Goal: Information Seeking & Learning: Compare options

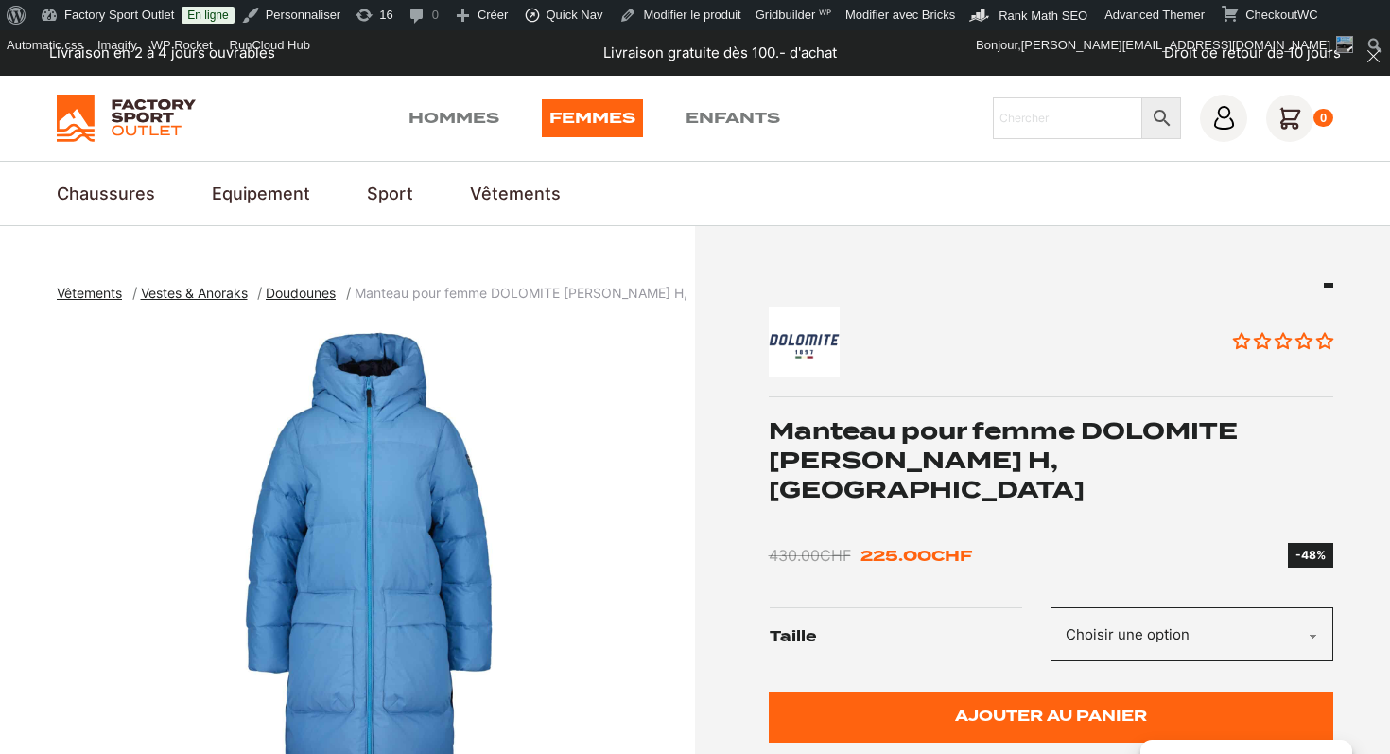
click at [975, 441] on h1 "Manteau pour femme DOLOMITE [PERSON_NAME] H, [GEOGRAPHIC_DATA]" at bounding box center [1052, 460] width 566 height 89
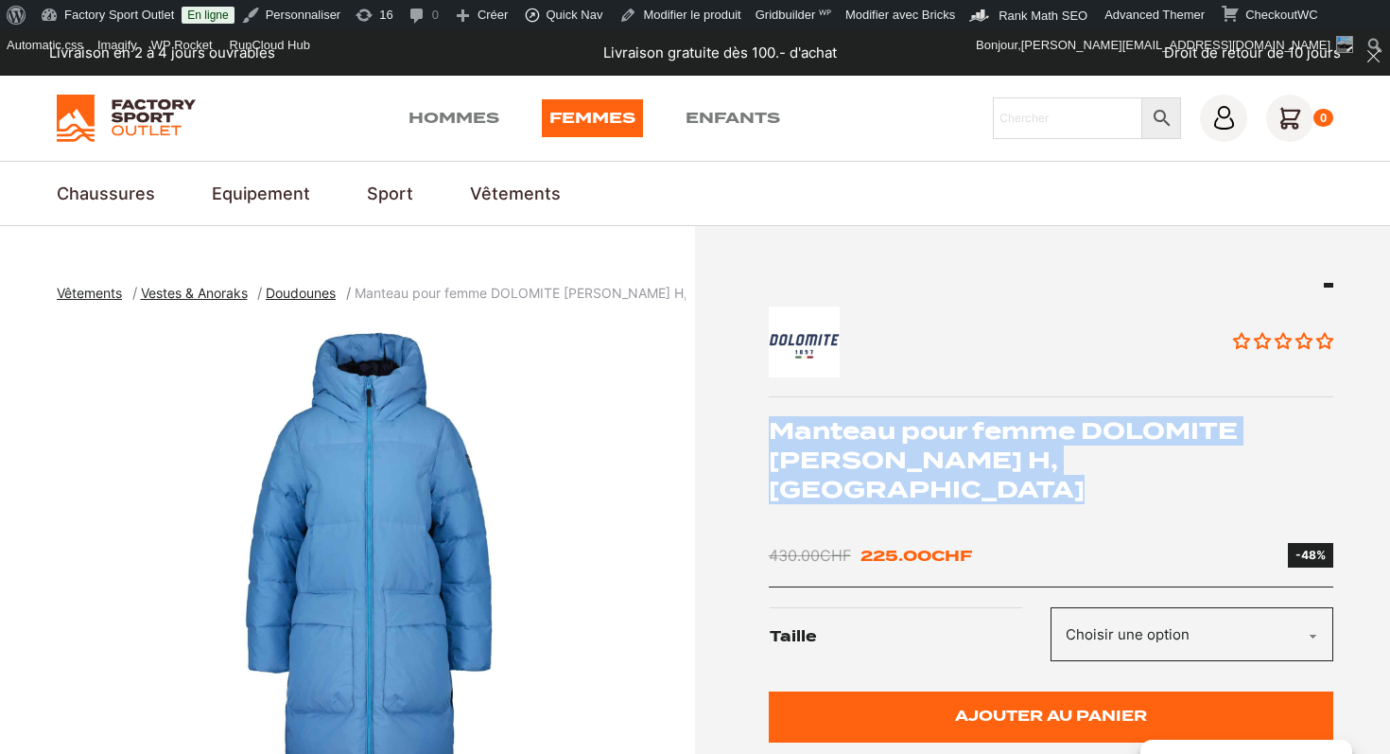
click at [975, 441] on h1 "Manteau pour femme DOLOMITE [PERSON_NAME] H, [GEOGRAPHIC_DATA]" at bounding box center [1052, 460] width 566 height 89
copy div "Manteau pour femme DOLOMITE [PERSON_NAME] H, [GEOGRAPHIC_DATA]"
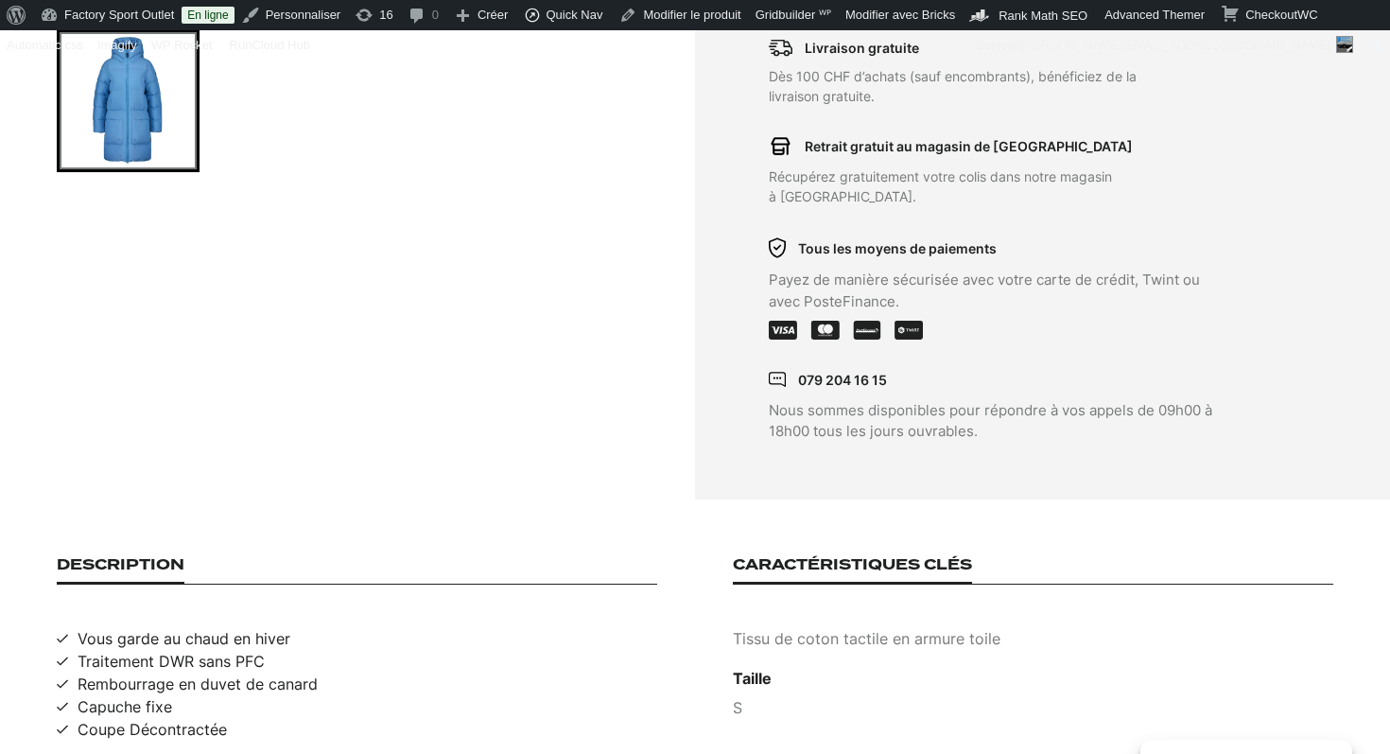
scroll to position [1017, 0]
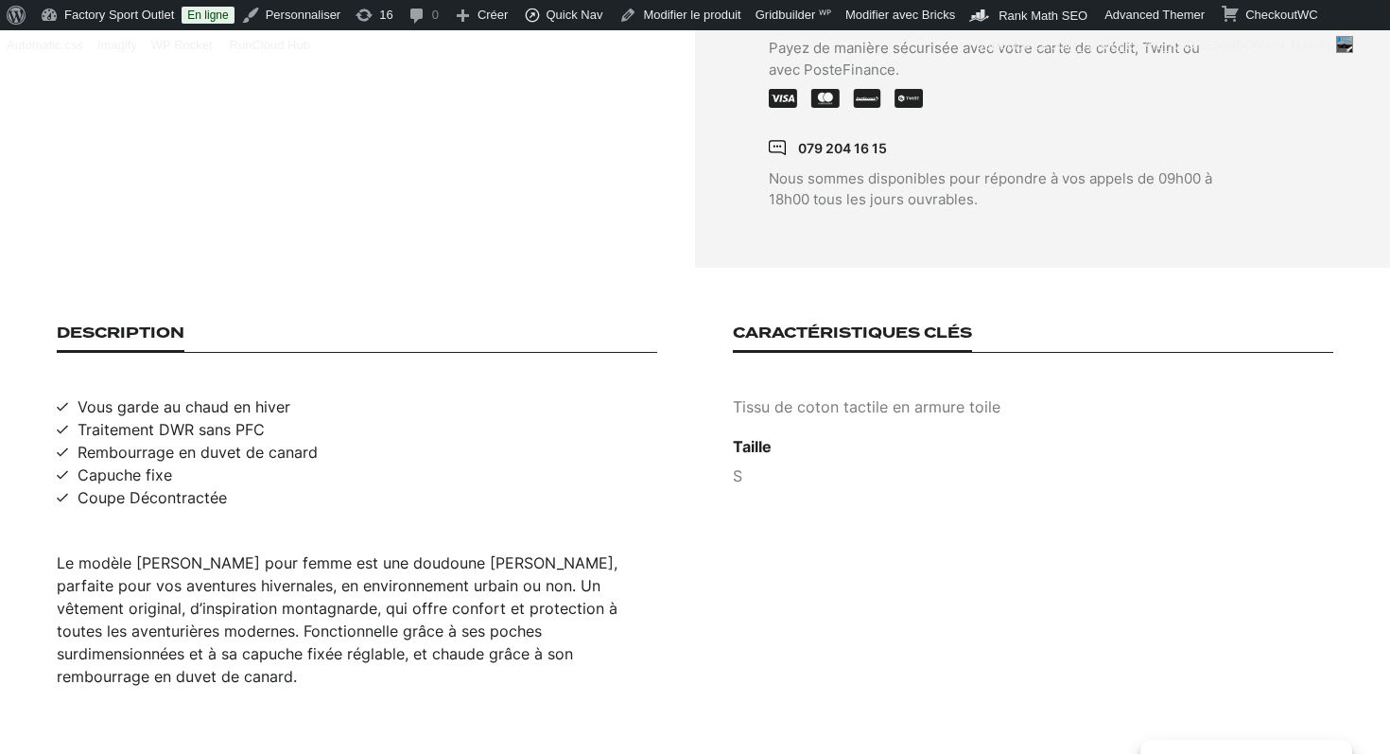
click at [344, 578] on div "Le modèle [PERSON_NAME] pour femme est une doudoune [PERSON_NAME], parfaite pou…" at bounding box center [357, 619] width 601 height 136
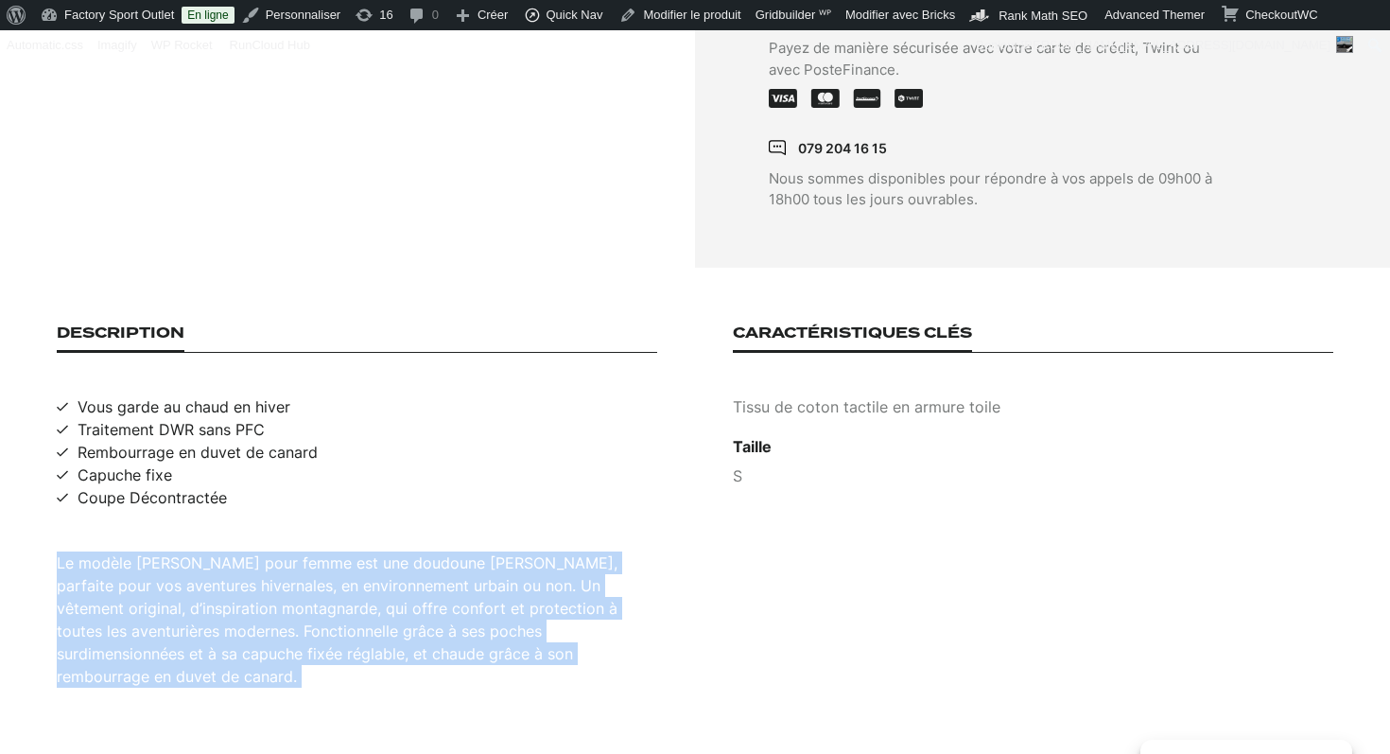
click at [344, 578] on div "Le modèle [PERSON_NAME] pour femme est une doudoune [PERSON_NAME], parfaite pou…" at bounding box center [357, 619] width 601 height 136
copy div "Le modèle [PERSON_NAME] pour femme est une doudoune [PERSON_NAME], parfaite pou…"
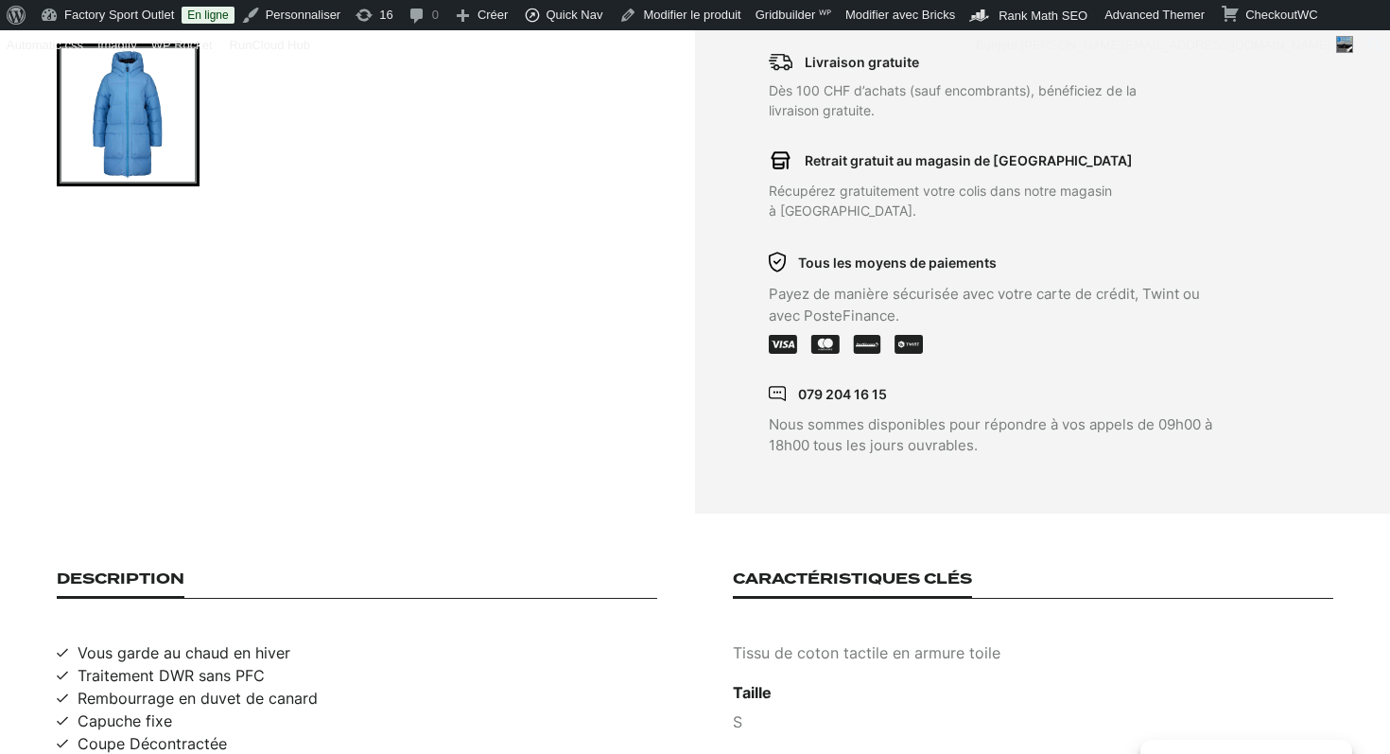
scroll to position [188, 0]
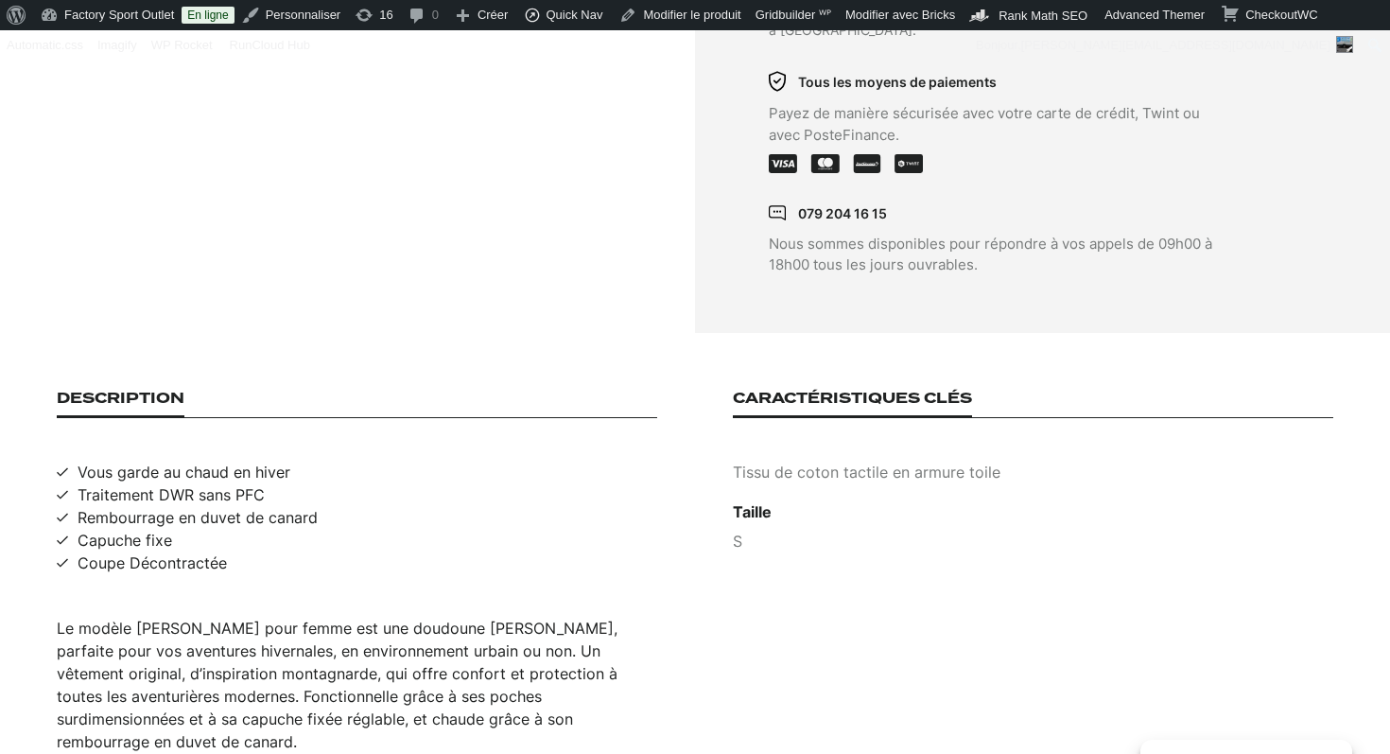
scroll to position [1193, 0]
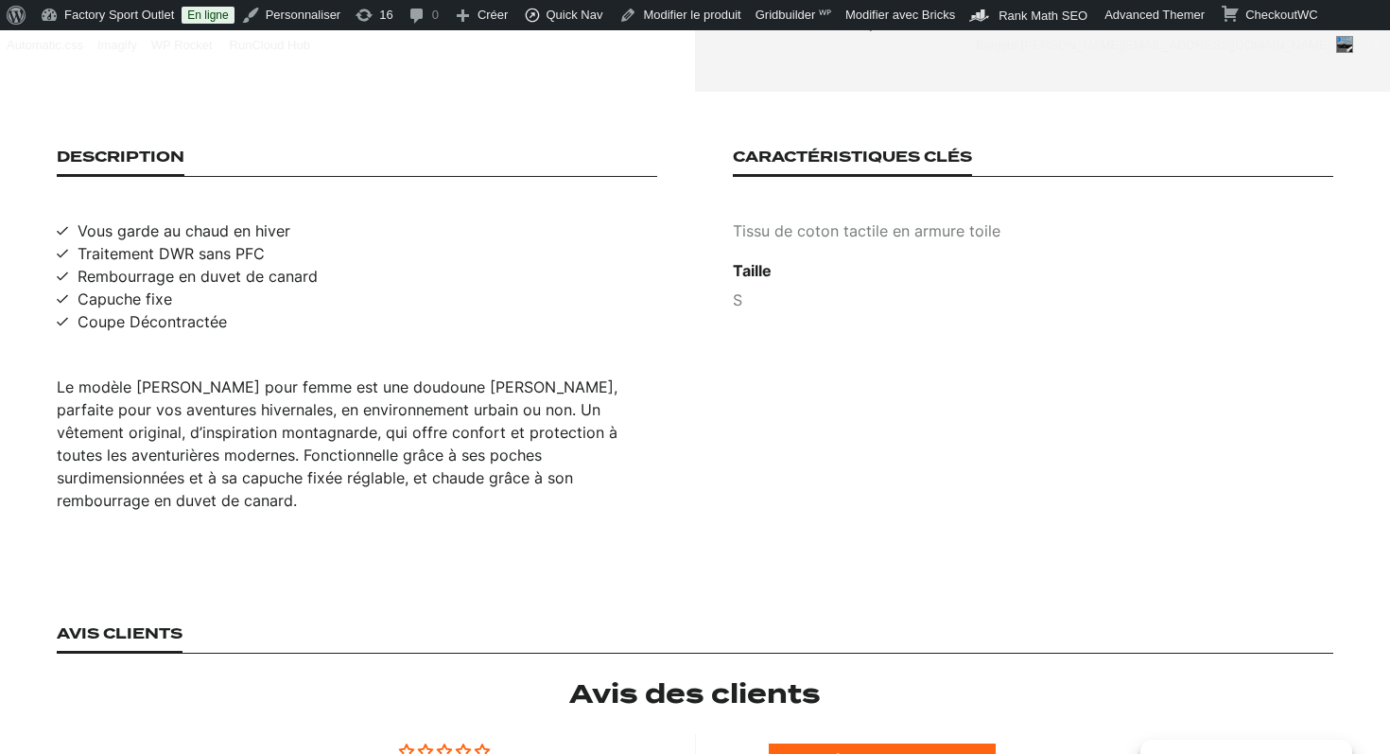
click at [201, 219] on span "Vous garde au chaud en hiver" at bounding box center [184, 230] width 213 height 23
copy span "Vous garde au chaud en hiver"
click at [187, 242] on span "Traitement DWR sans PFC" at bounding box center [171, 253] width 187 height 23
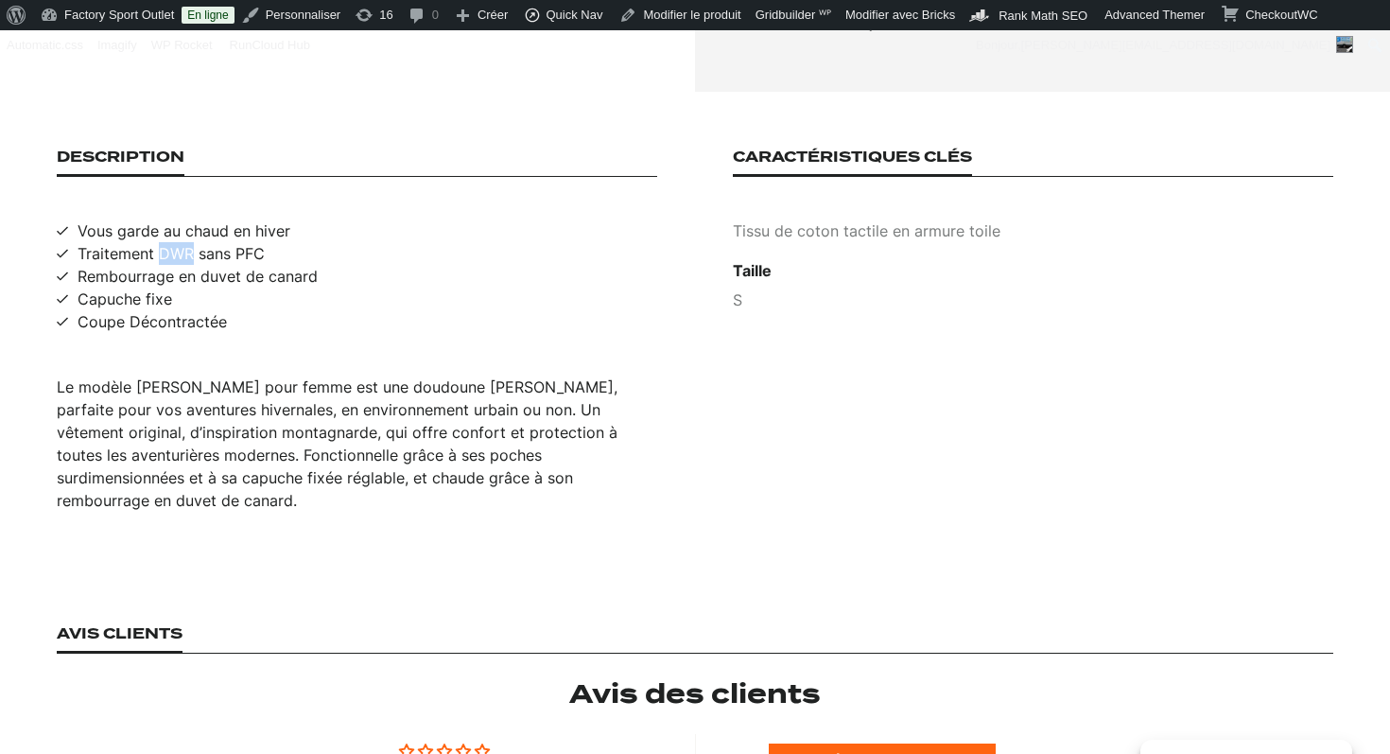
click at [187, 242] on span "Traitement DWR sans PFC" at bounding box center [171, 253] width 187 height 23
copy span "Traitement DWR sans PFC"
click at [178, 265] on span "Rembourrage en duvet de canard" at bounding box center [198, 276] width 240 height 23
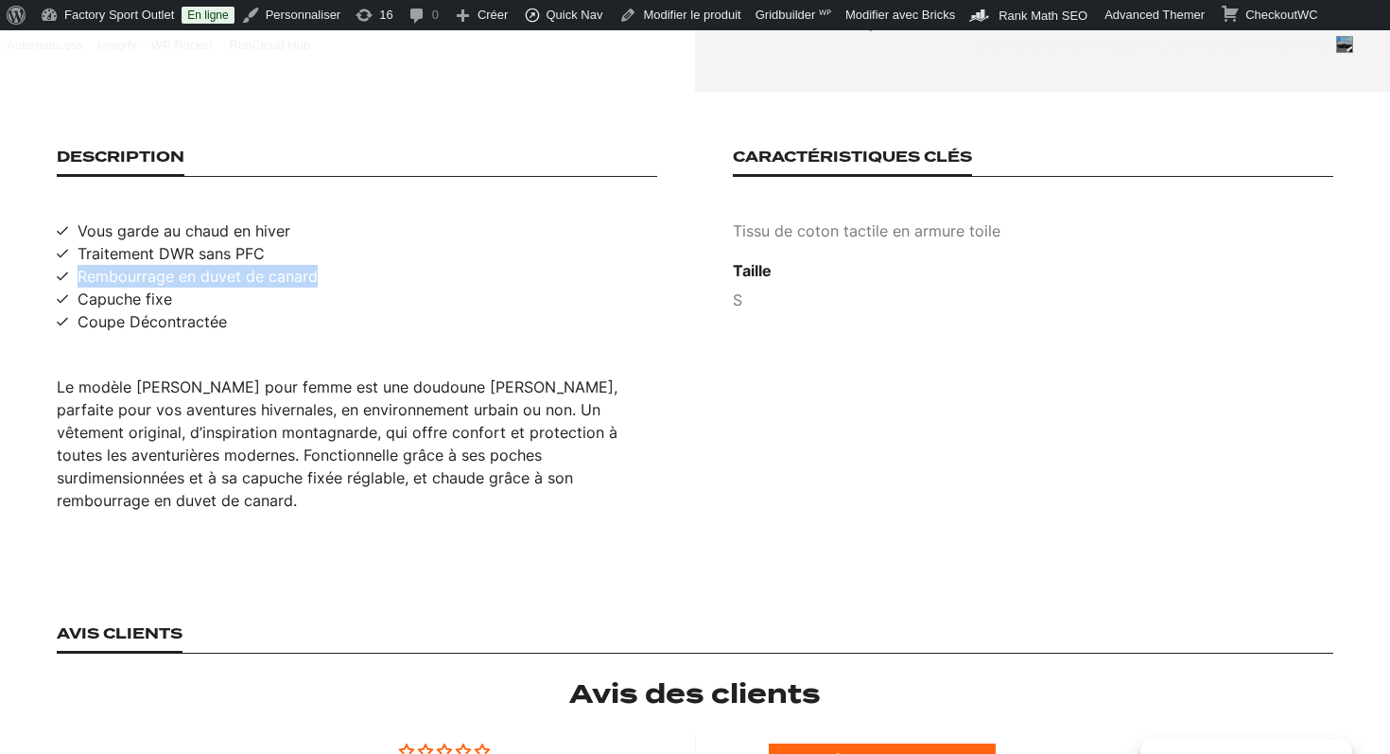
click at [178, 265] on span "Rembourrage en duvet de canard" at bounding box center [198, 276] width 240 height 23
copy span "Rembourrage en duvet de canard"
click at [811, 219] on p "Tissu de coton tactile en armure toile" at bounding box center [1033, 230] width 601 height 23
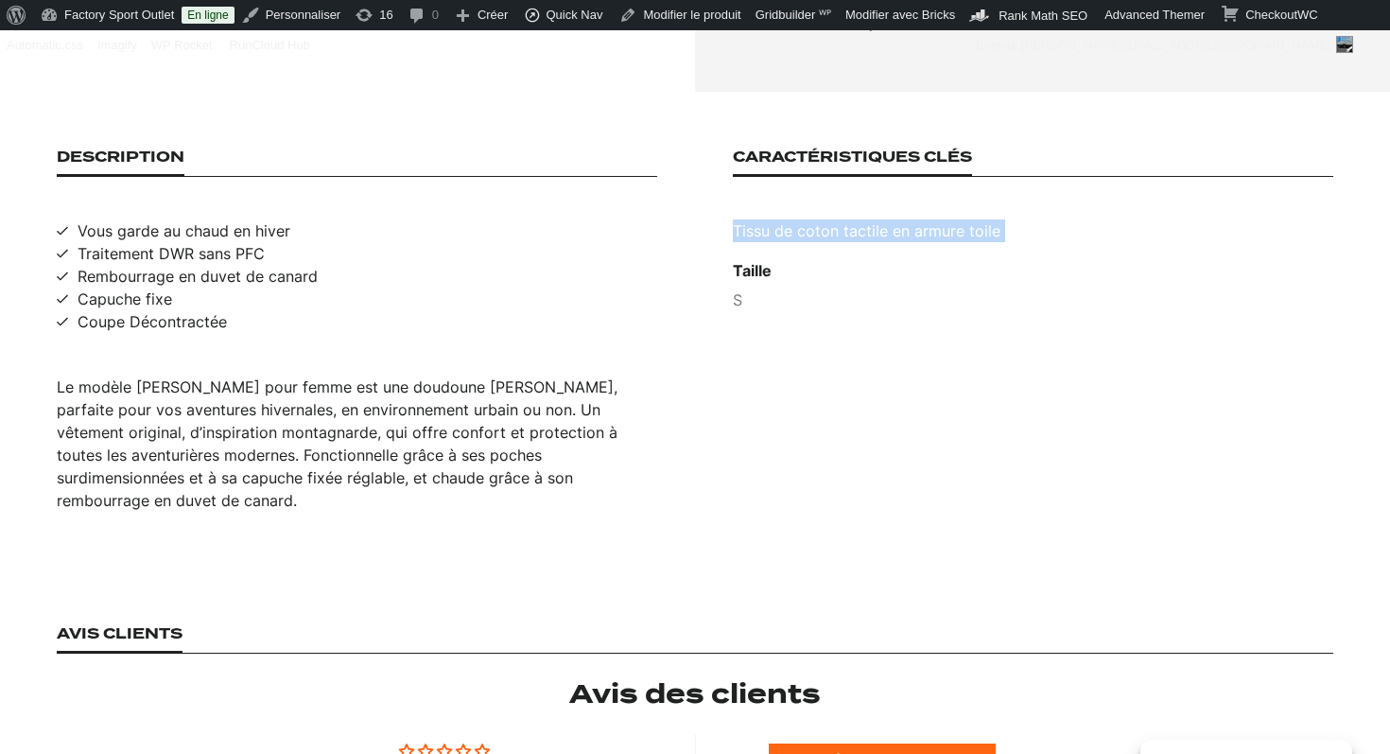
copy p "Tissu de coton tactile en armure toile"
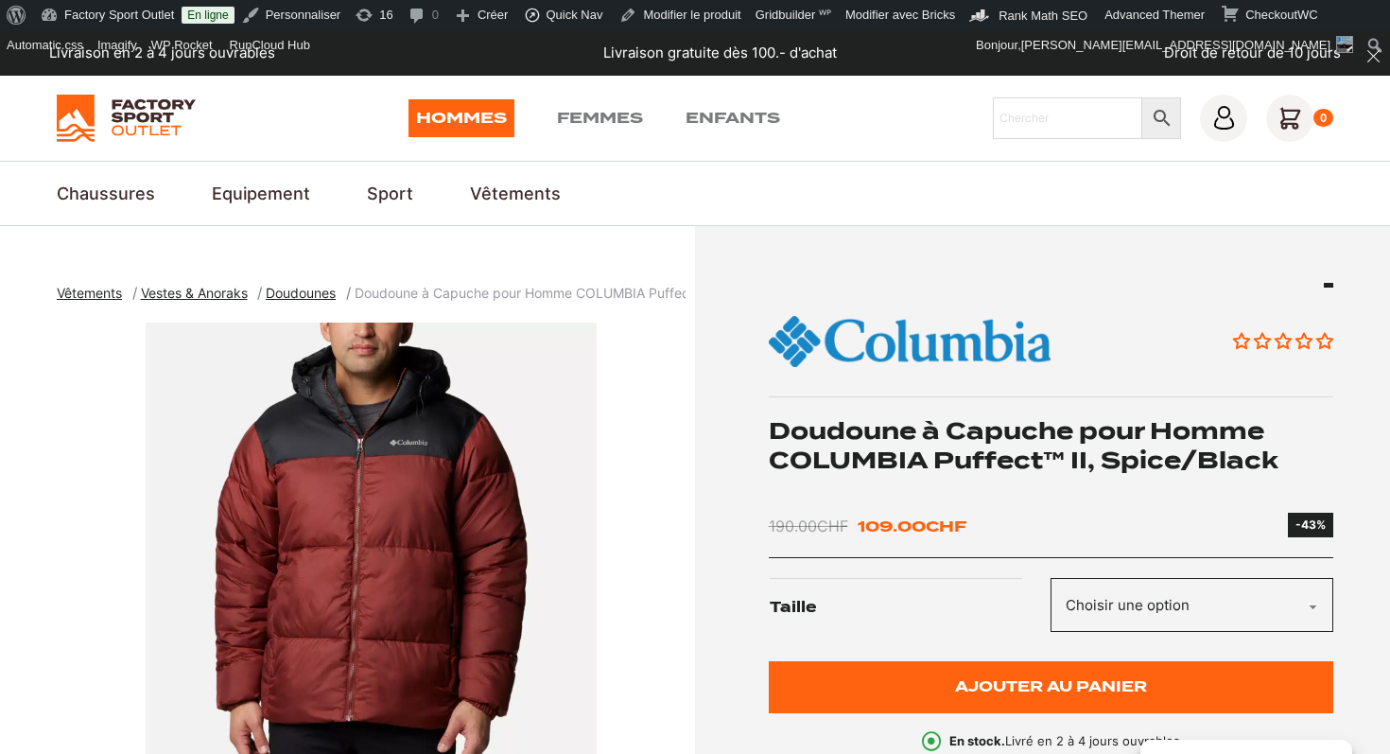
click at [1072, 571] on div "Aucun avis Doudoune à Capuche pour Homme COLUMBIA Puffect™ II, Spice/Black 190.…" at bounding box center [1052, 517] width 566 height 469
click at [1090, 615] on select "Choisir une option XXL" at bounding box center [1192, 605] width 283 height 54
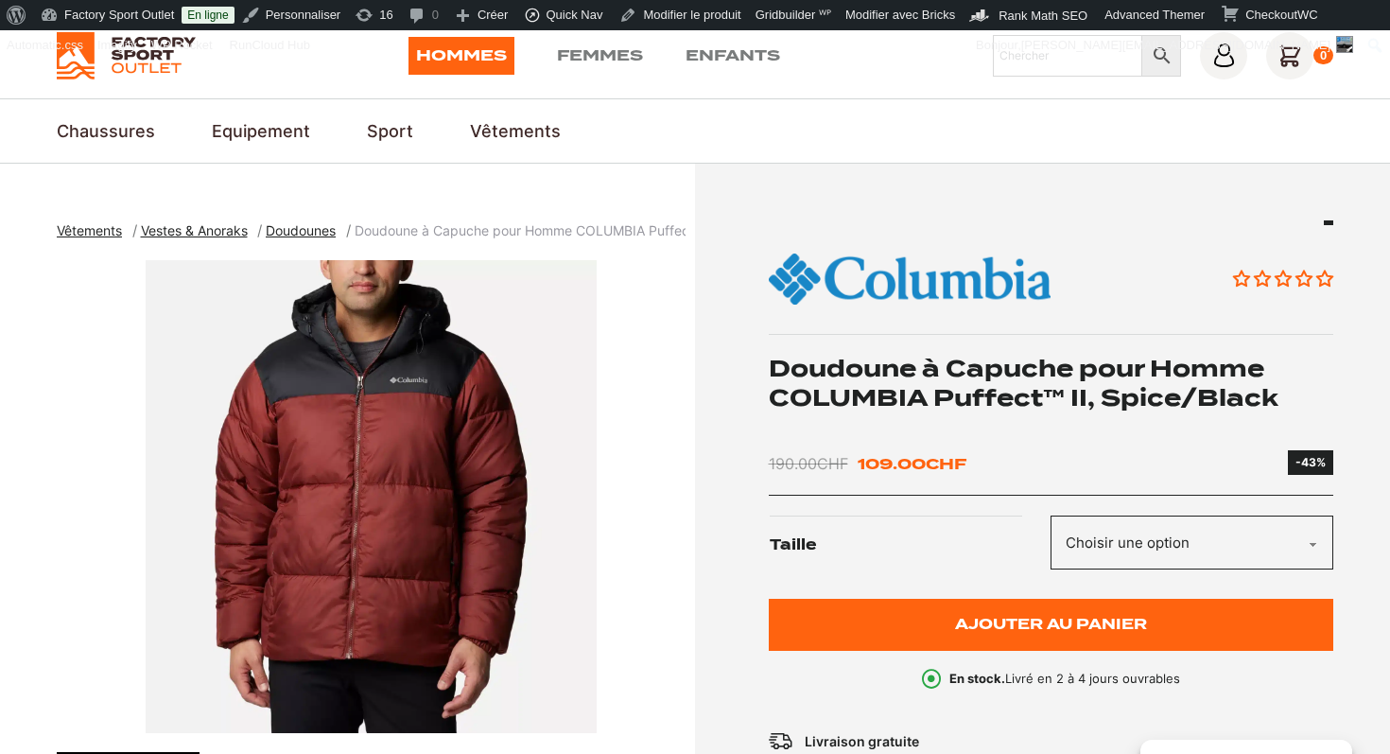
scroll to position [37, 0]
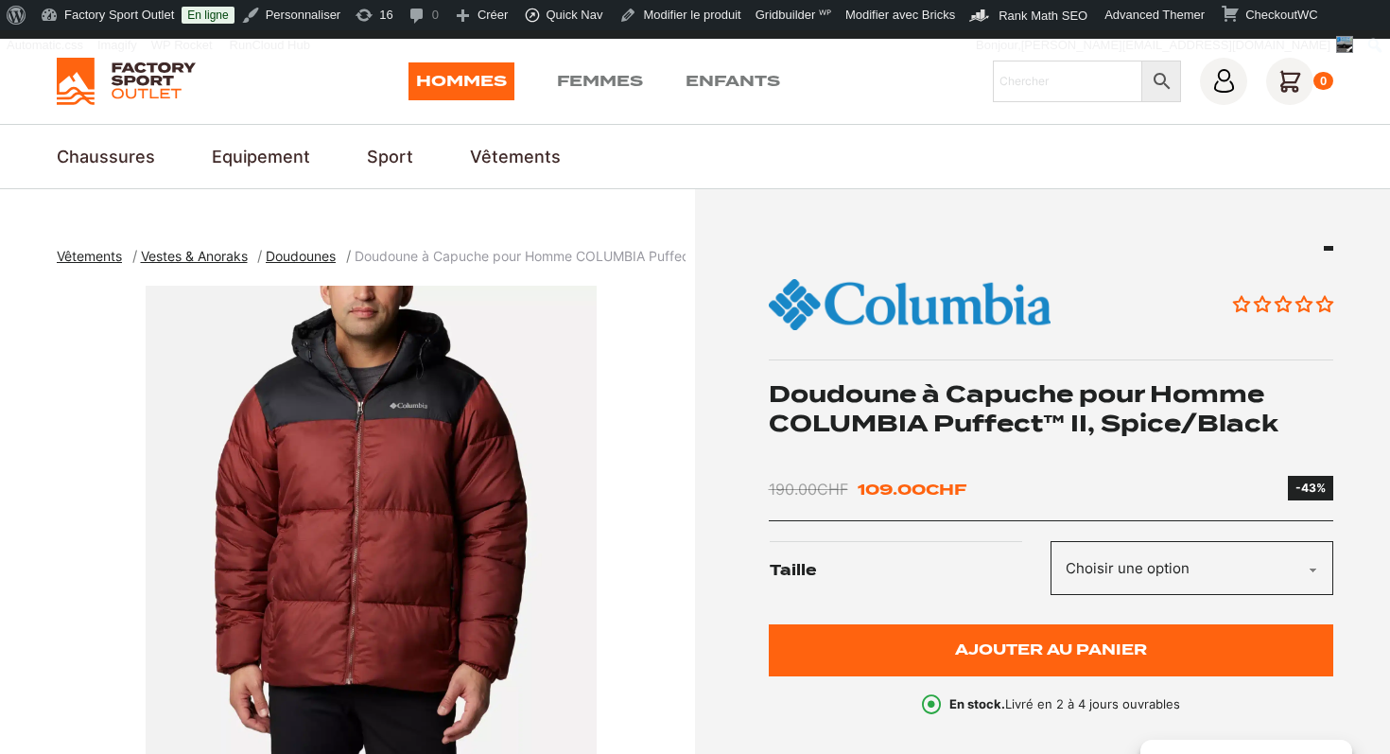
click at [867, 395] on h1 "Doudoune à Capuche pour Homme COLUMBIA Puffect™ II, Spice/Black" at bounding box center [1052, 408] width 566 height 59
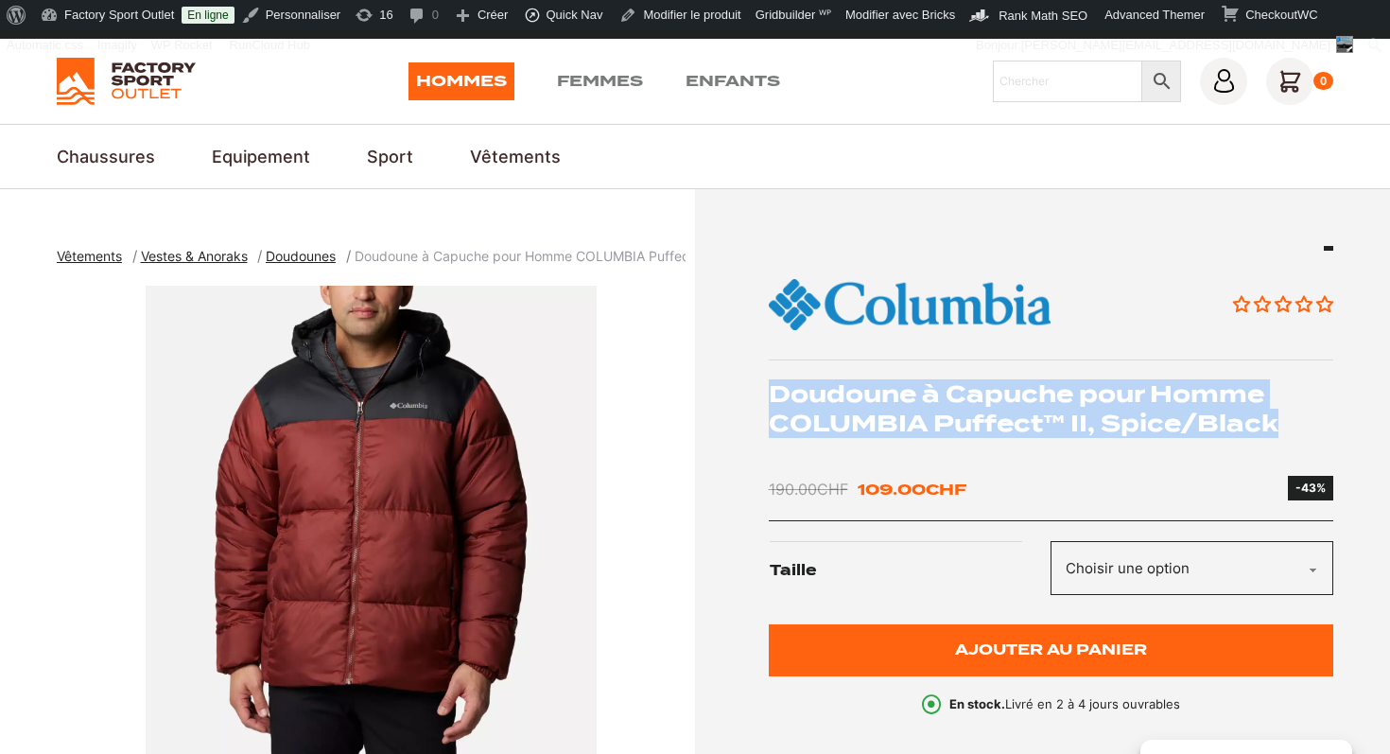
click at [867, 395] on h1 "Doudoune à Capuche pour Homme COLUMBIA Puffect™ II, Spice/Black" at bounding box center [1052, 408] width 566 height 59
copy div "Doudoune à Capuche pour Homme COLUMBIA Puffect™ II, Spice/Black"
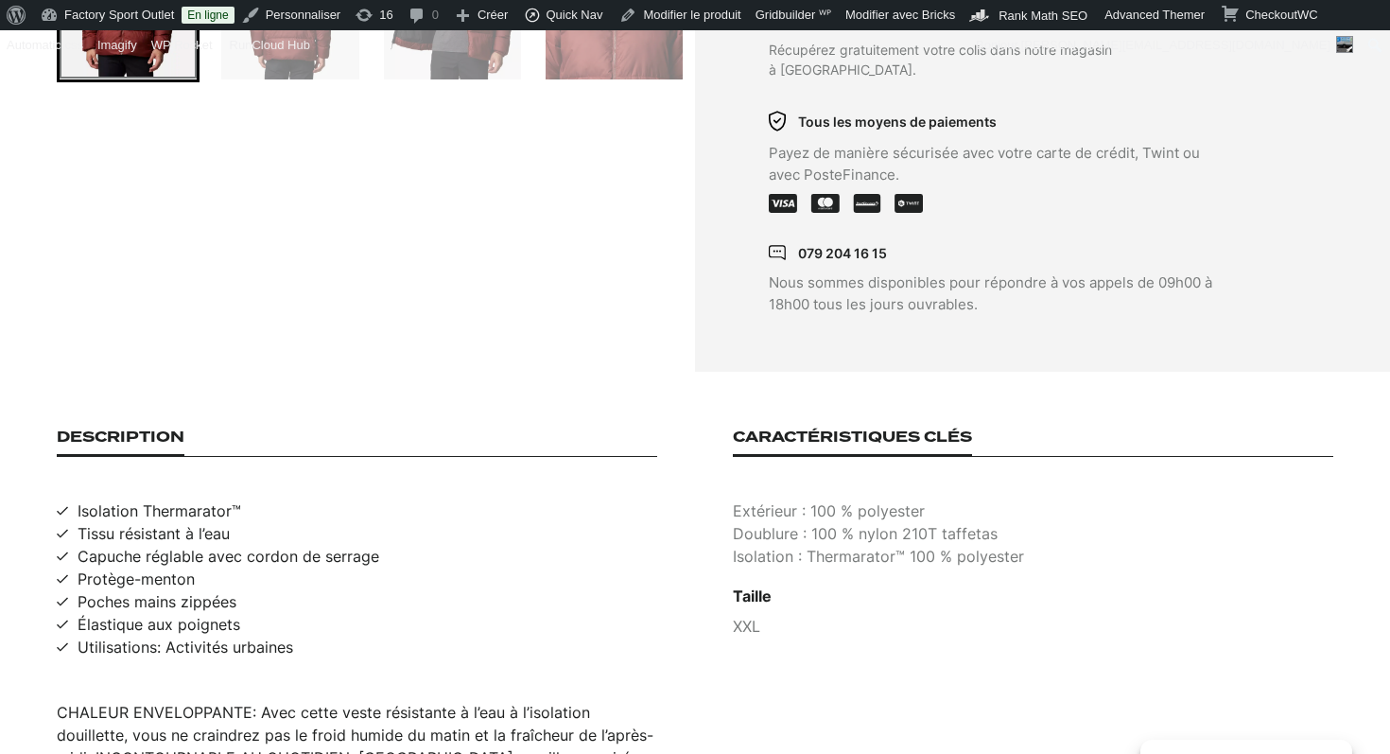
scroll to position [1062, 0]
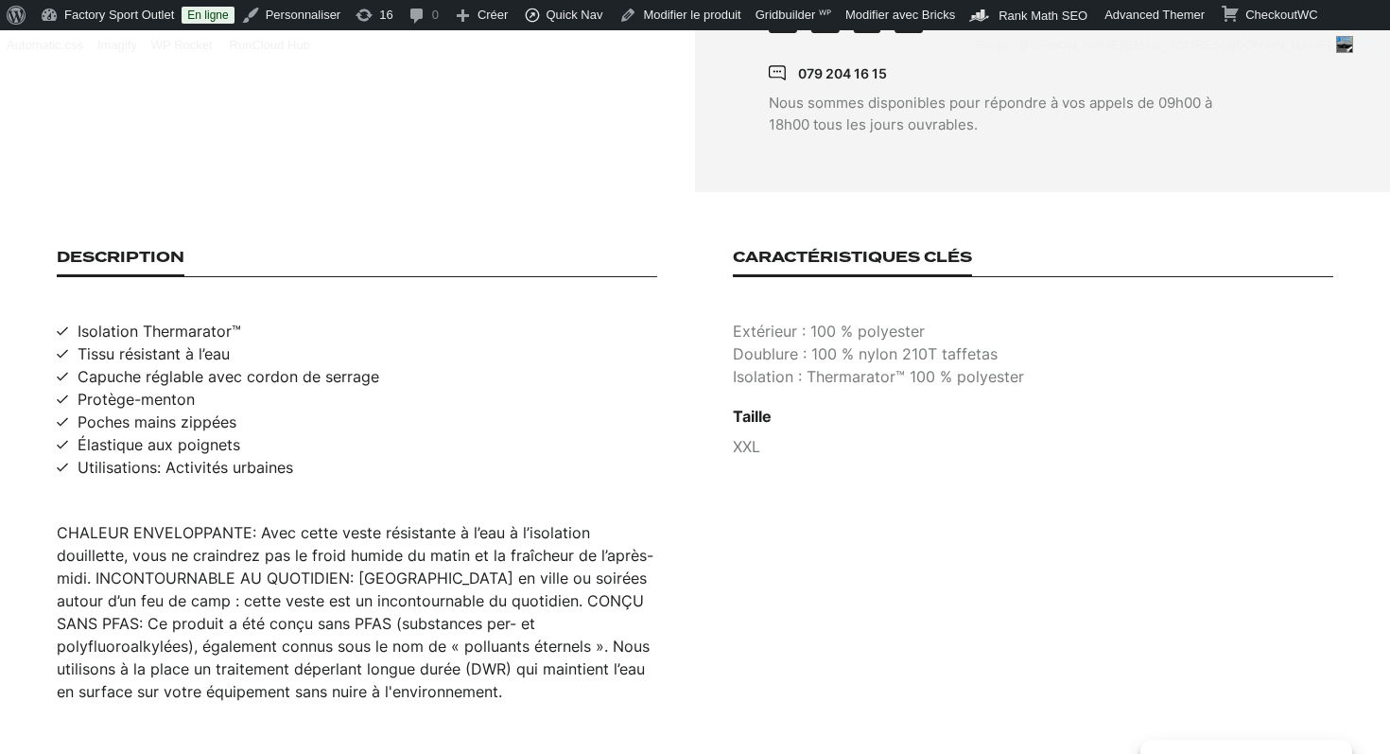
click at [269, 583] on div "CHALEUR ENVELOPPANTE: Avec cette veste résistante à l’eau à l’isolation douille…" at bounding box center [357, 612] width 601 height 182
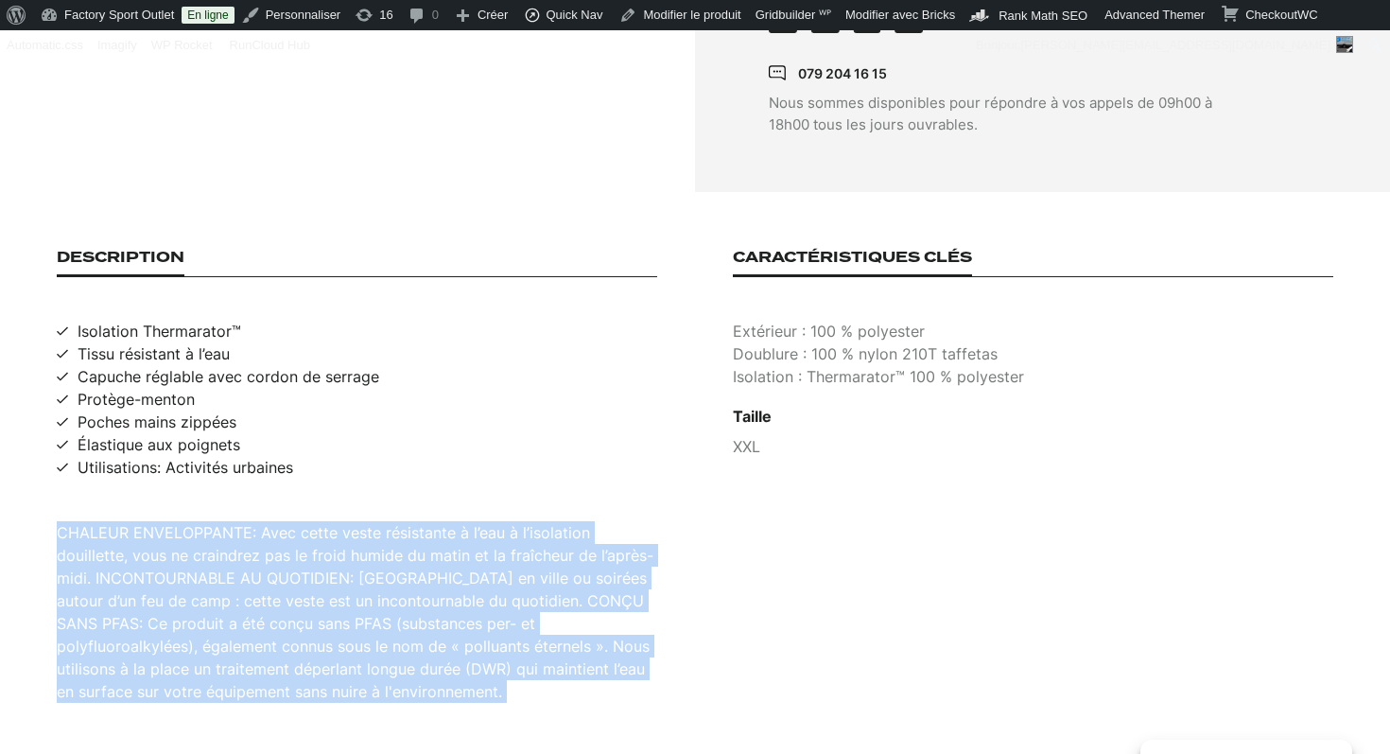
click at [269, 583] on div "CHALEUR ENVELOPPANTE: Avec cette veste résistante à l’eau à l’isolation douille…" at bounding box center [357, 612] width 601 height 182
copy div "CHALEUR ENVELOPPANTE: Avec cette veste résistante à l’eau à l’isolation douille…"
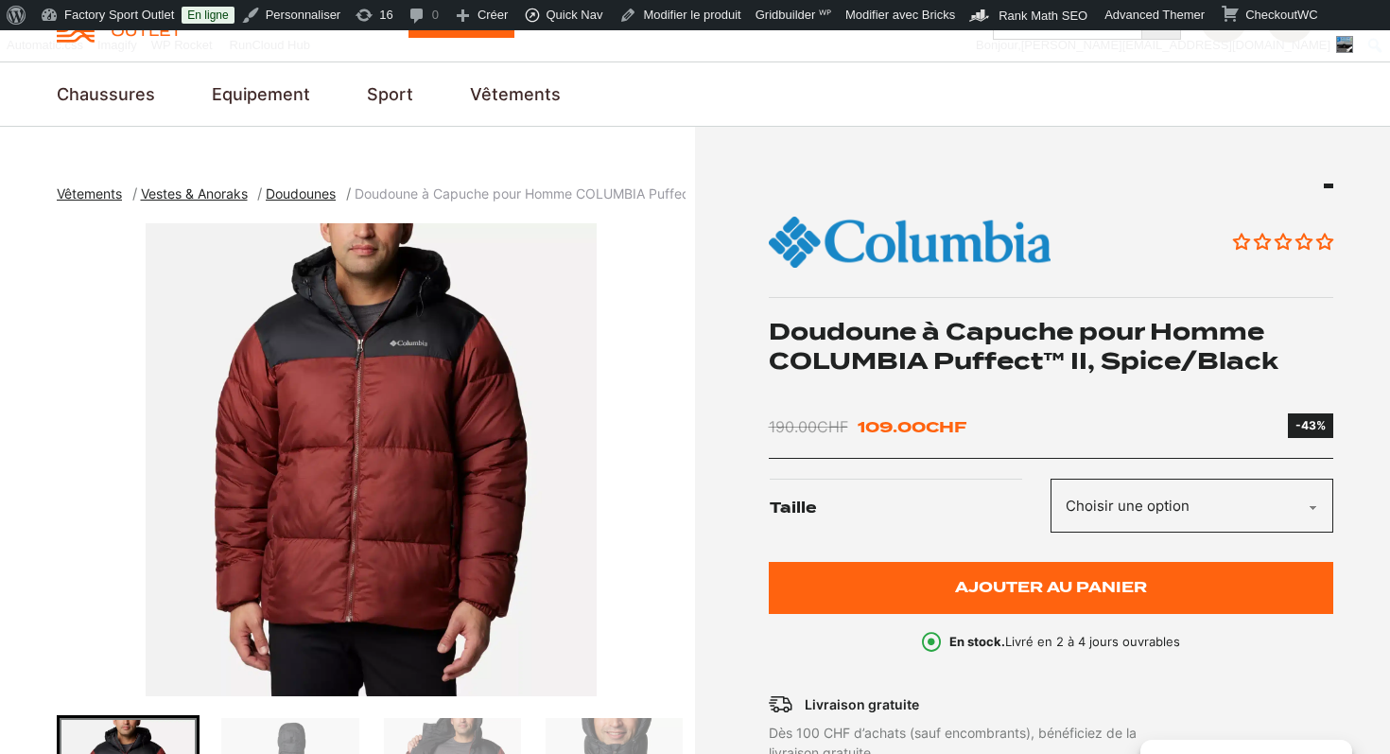
scroll to position [120, 0]
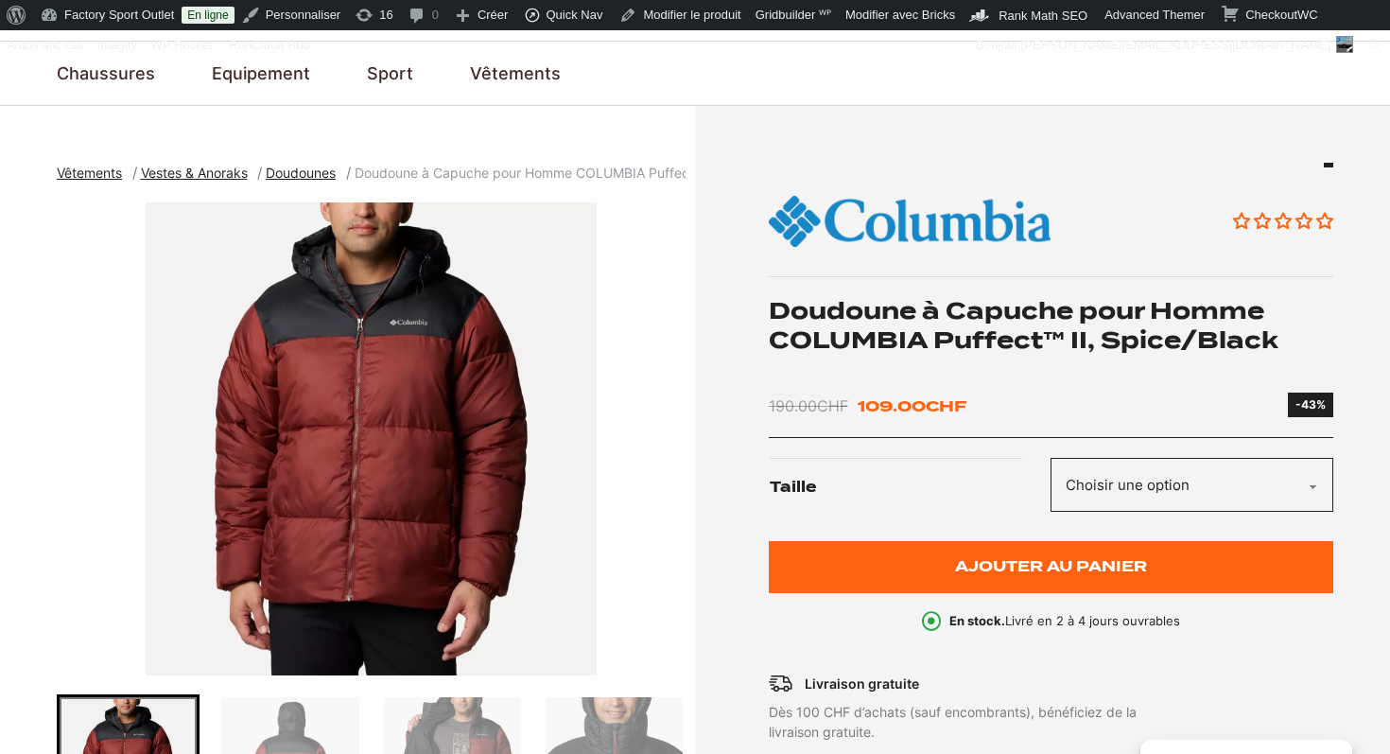
click at [369, 540] on img "1 of 5" at bounding box center [371, 438] width 629 height 473
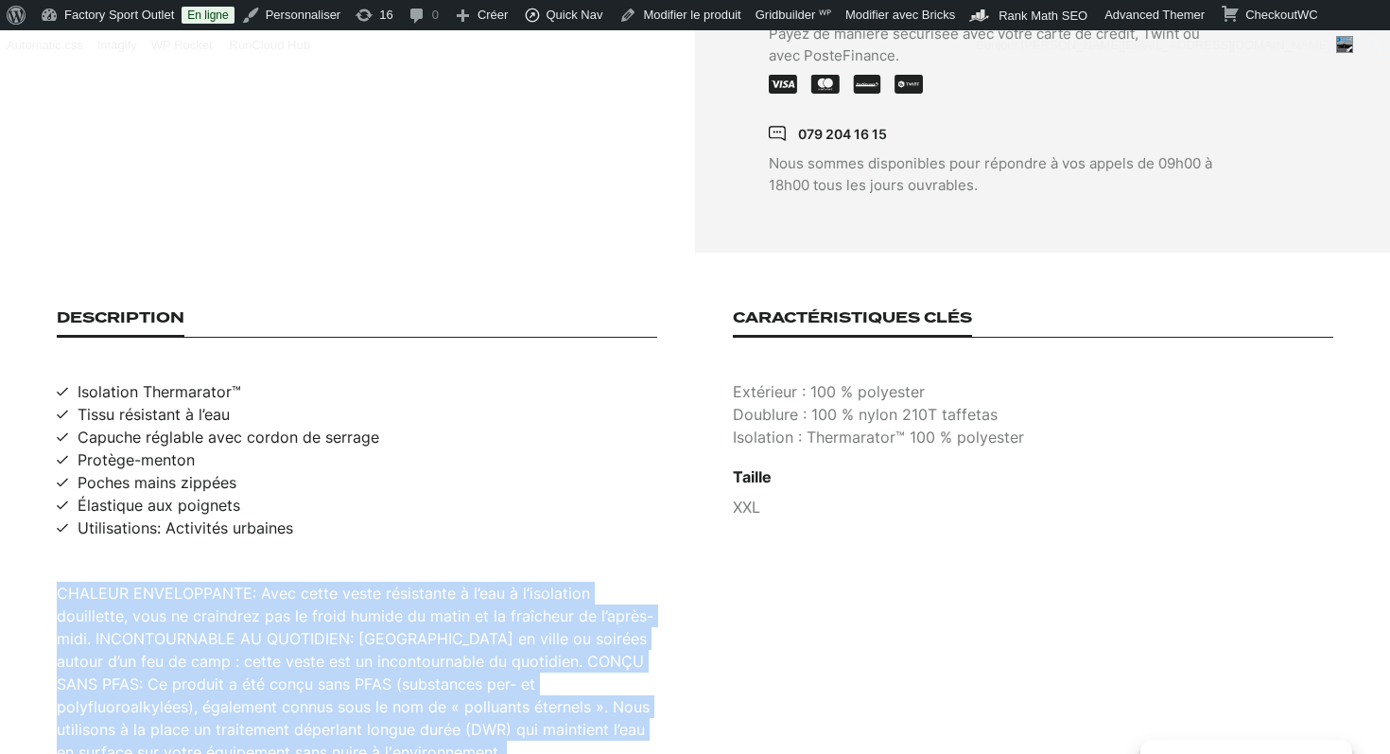
scroll to position [463, 0]
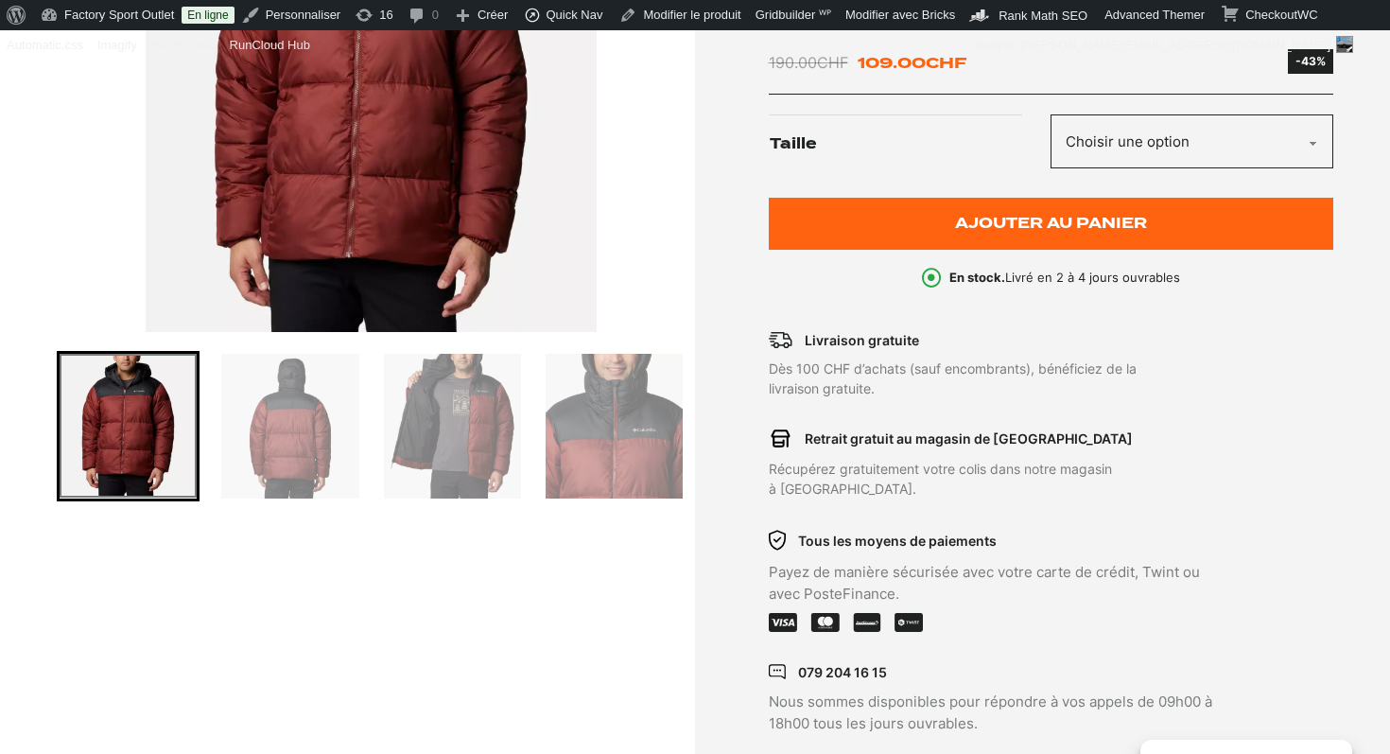
click at [1158, 155] on select "Choisir une option XXL" at bounding box center [1192, 141] width 283 height 54
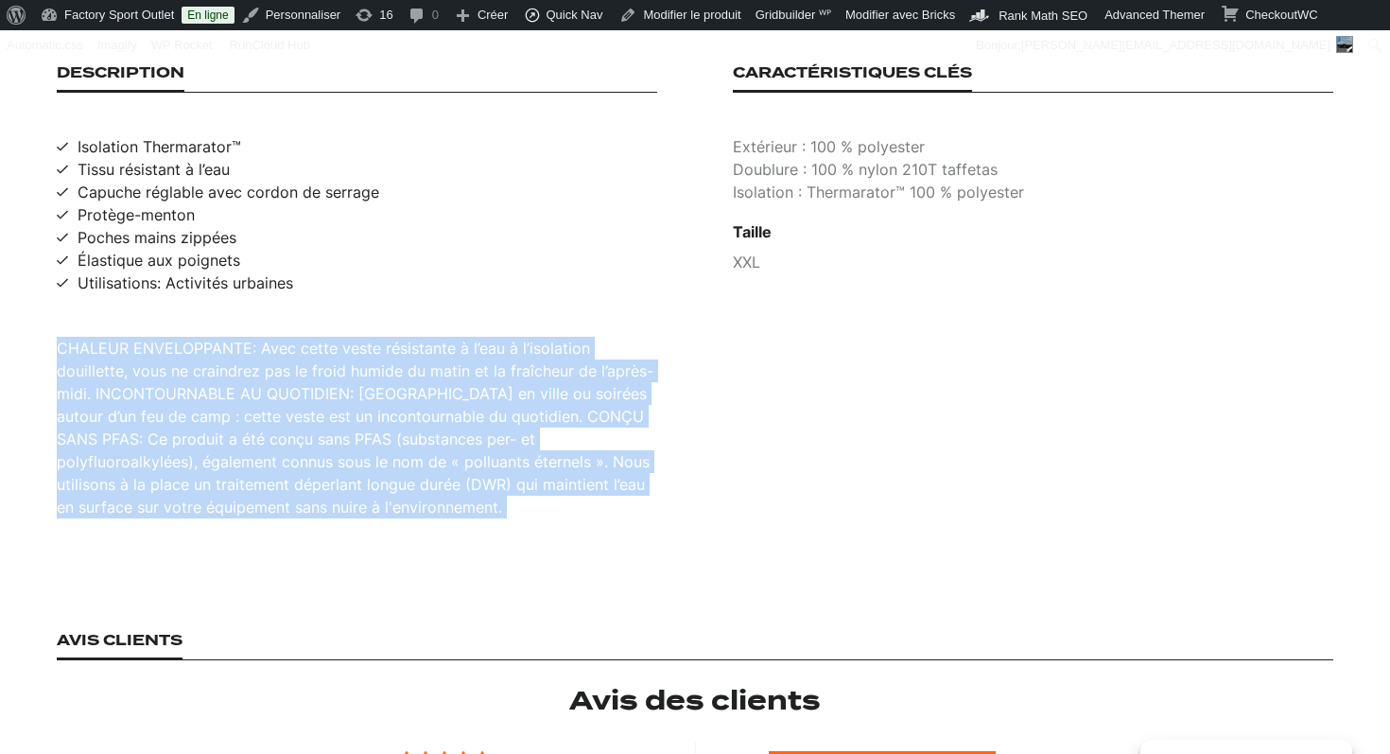
scroll to position [1124, 0]
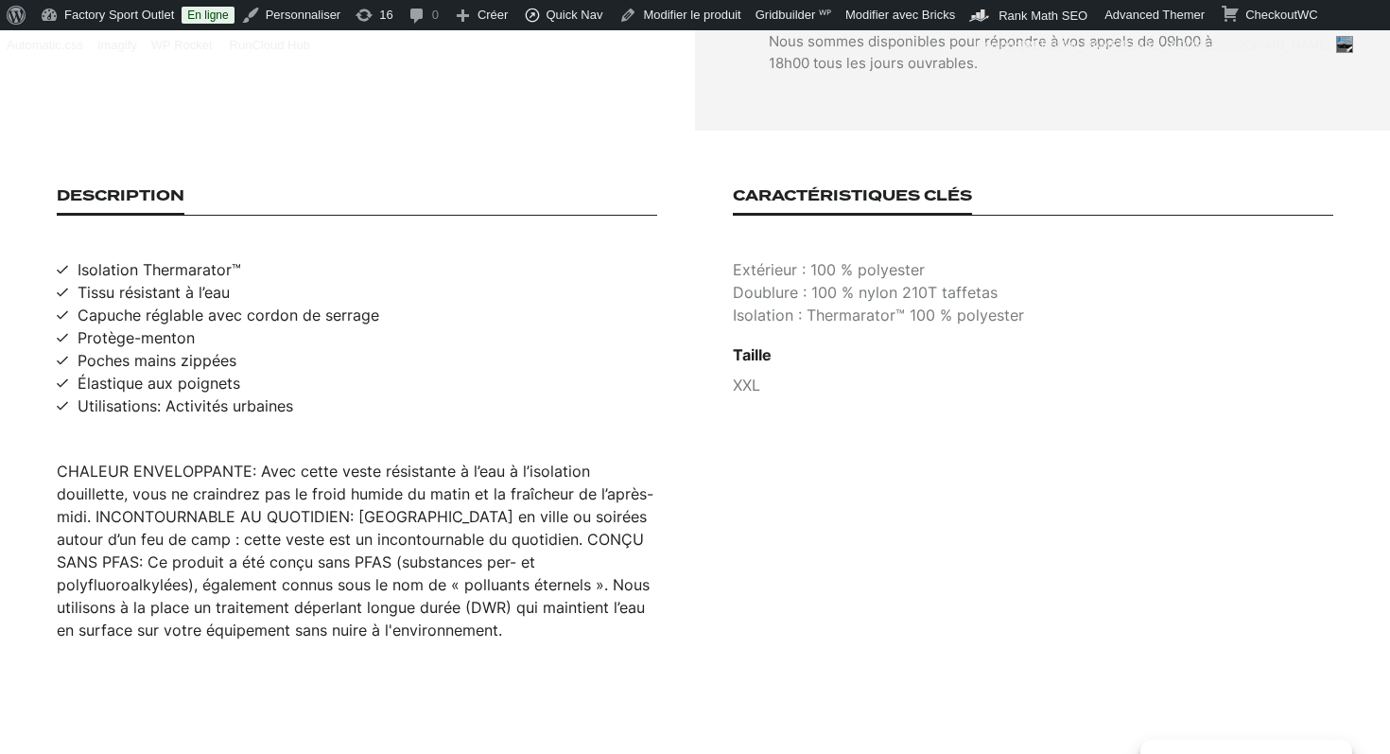
click at [169, 258] on span "Isolation Thermarator™" at bounding box center [160, 269] width 164 height 23
copy span "Isolation Thermarator™"
click at [165, 281] on span "Tissu résistant à l’eau" at bounding box center [154, 292] width 152 height 23
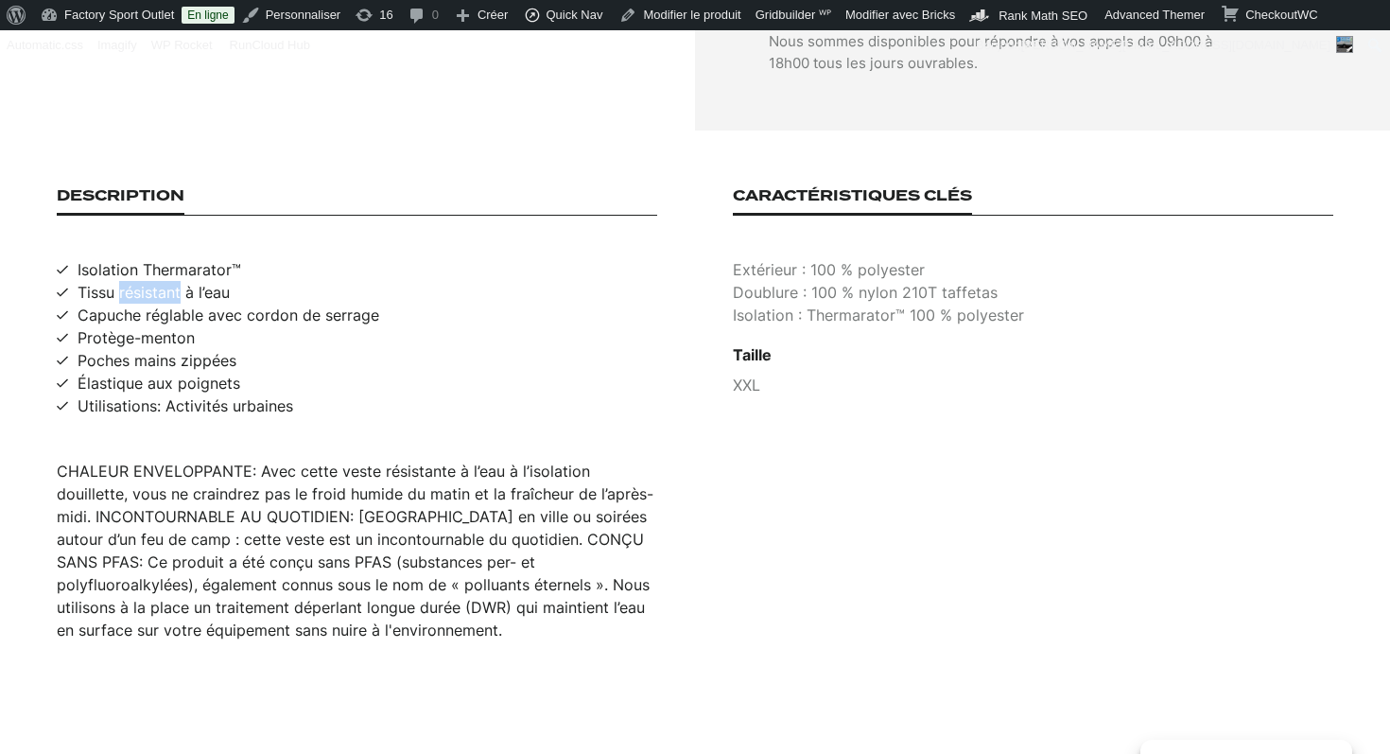
click at [165, 281] on span "Tissu résistant à l’eau" at bounding box center [154, 292] width 152 height 23
copy span "Tissu résistant à l’eau"
click at [141, 304] on span "Capuche réglable avec cordon de serrage" at bounding box center [229, 315] width 302 height 23
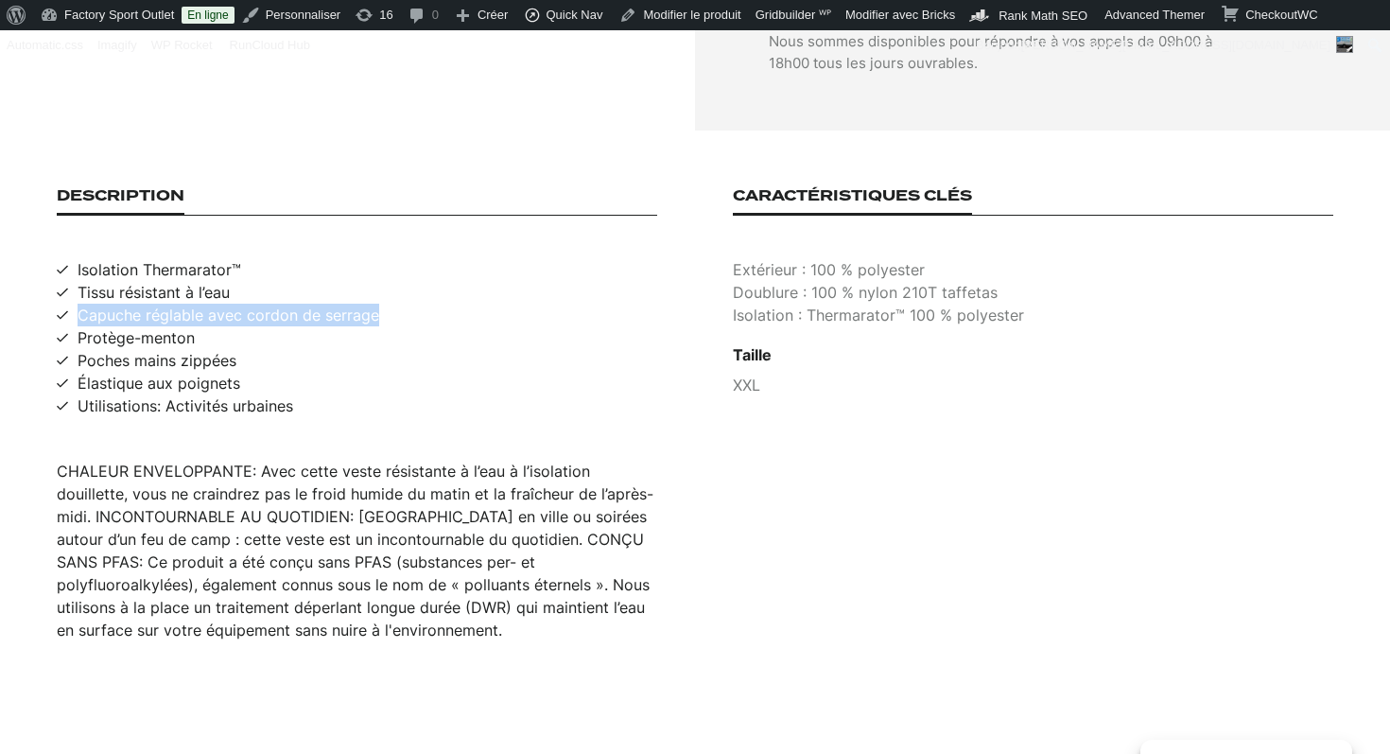
click at [141, 304] on span "Capuche réglable avec cordon de serrage" at bounding box center [229, 315] width 302 height 23
copy span "Capuche réglable avec cordon de serrage"
click at [146, 326] on span "Protège-menton" at bounding box center [136, 337] width 117 height 23
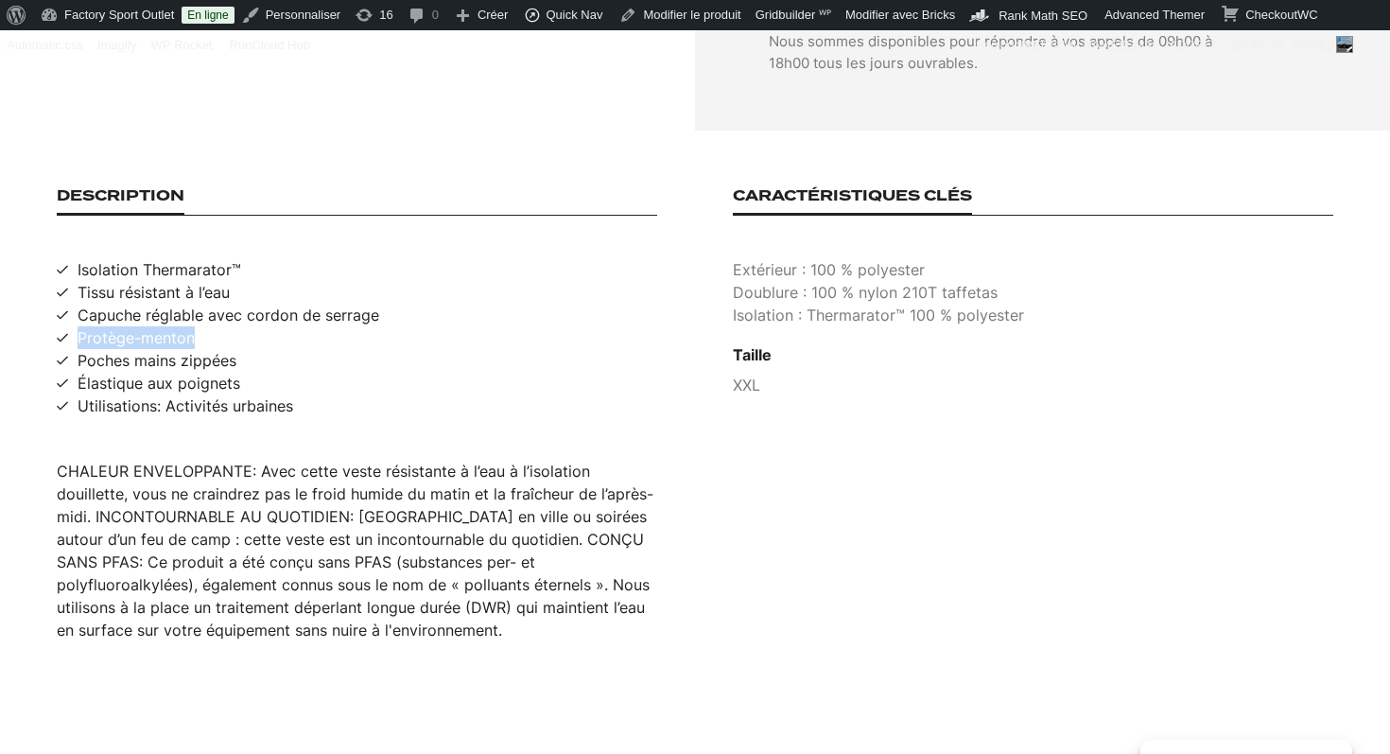
click at [146, 326] on span "Protège-menton" at bounding box center [136, 337] width 117 height 23
copy span "Protège-menton"
click at [135, 394] on span "Utilisations: Activités urbaines" at bounding box center [186, 405] width 216 height 23
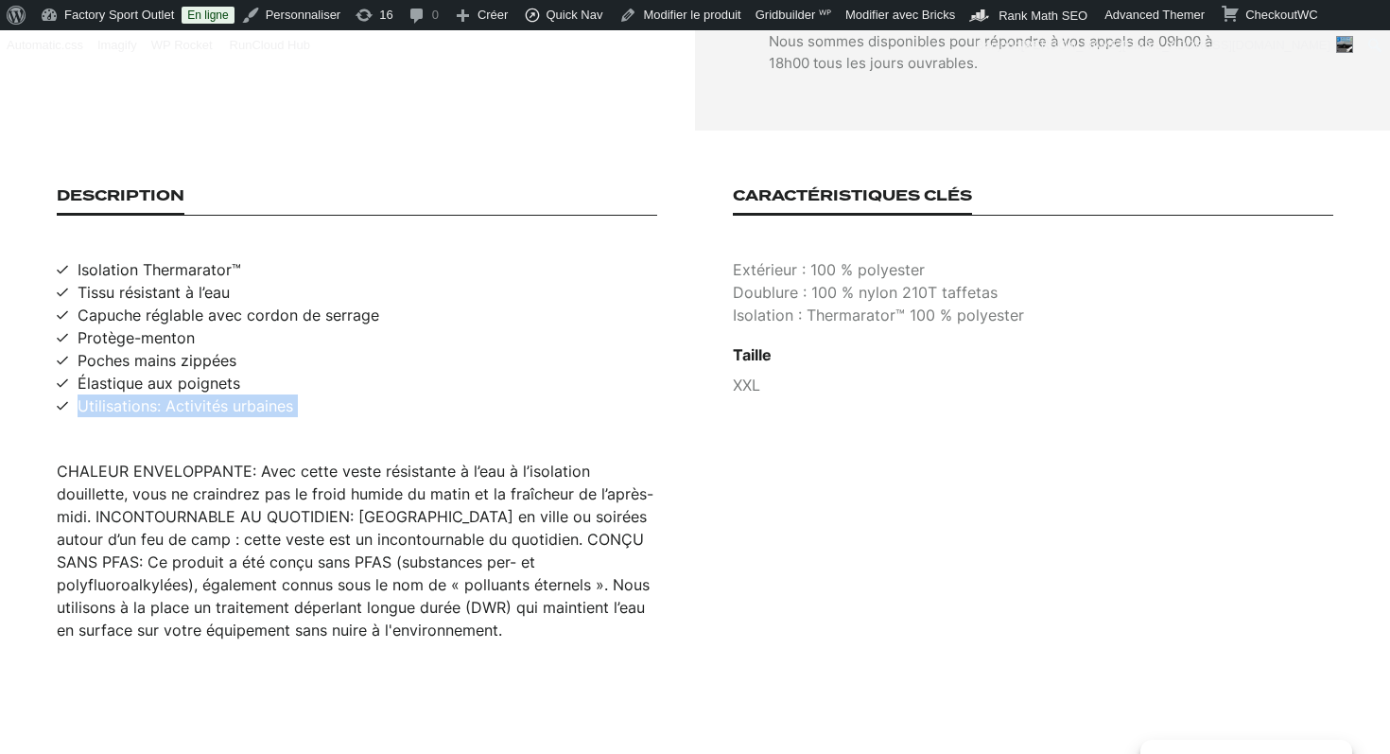
copy span "Utilisations: Activités urbaines"
click at [854, 258] on p "Extérieur : 100 % polyester" at bounding box center [1033, 269] width 601 height 23
copy p "Extérieur : 100 % polyester"
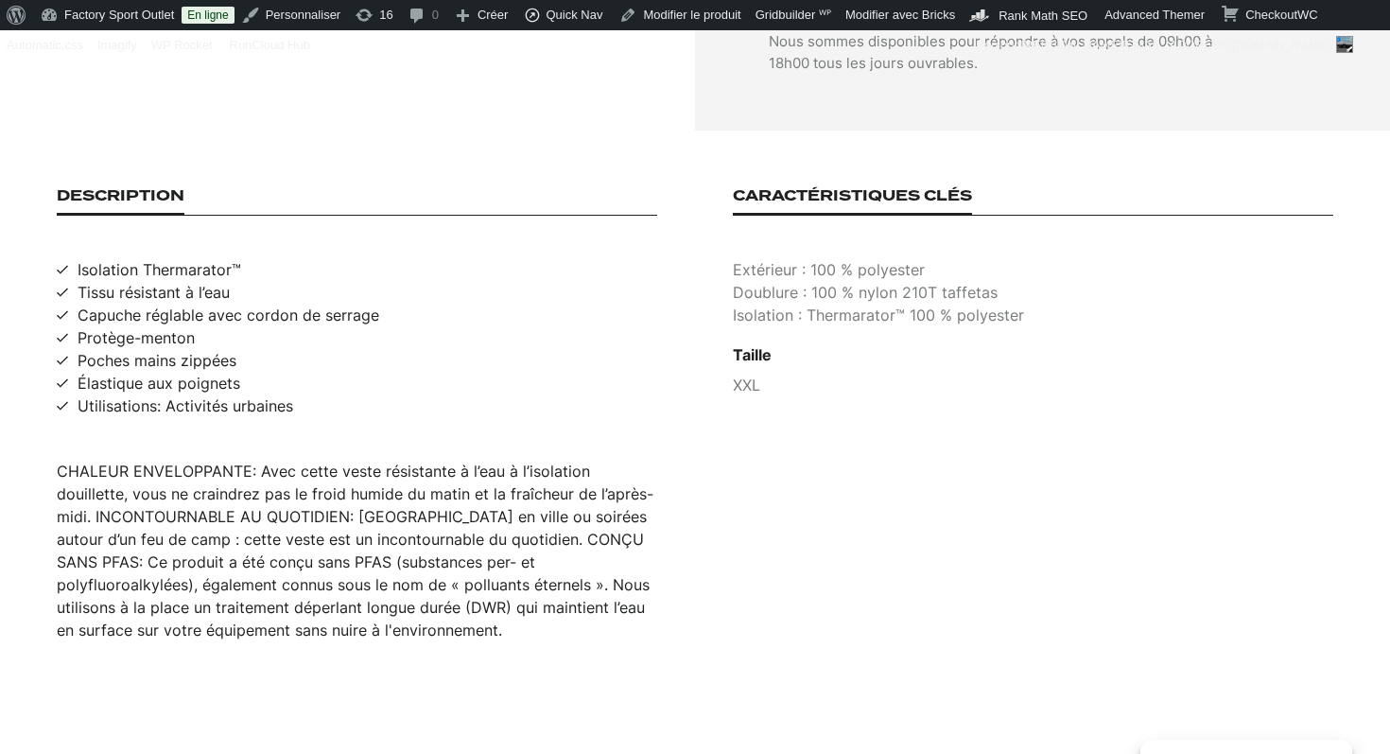
click at [846, 281] on p "Doublure : 100 % nylon 210T taffetas" at bounding box center [1033, 292] width 601 height 23
copy p "Doublure : 100 % nylon 210T taffetas"
click at [817, 304] on p "Isolation : Thermarator™ 100 % polyester" at bounding box center [1033, 315] width 601 height 23
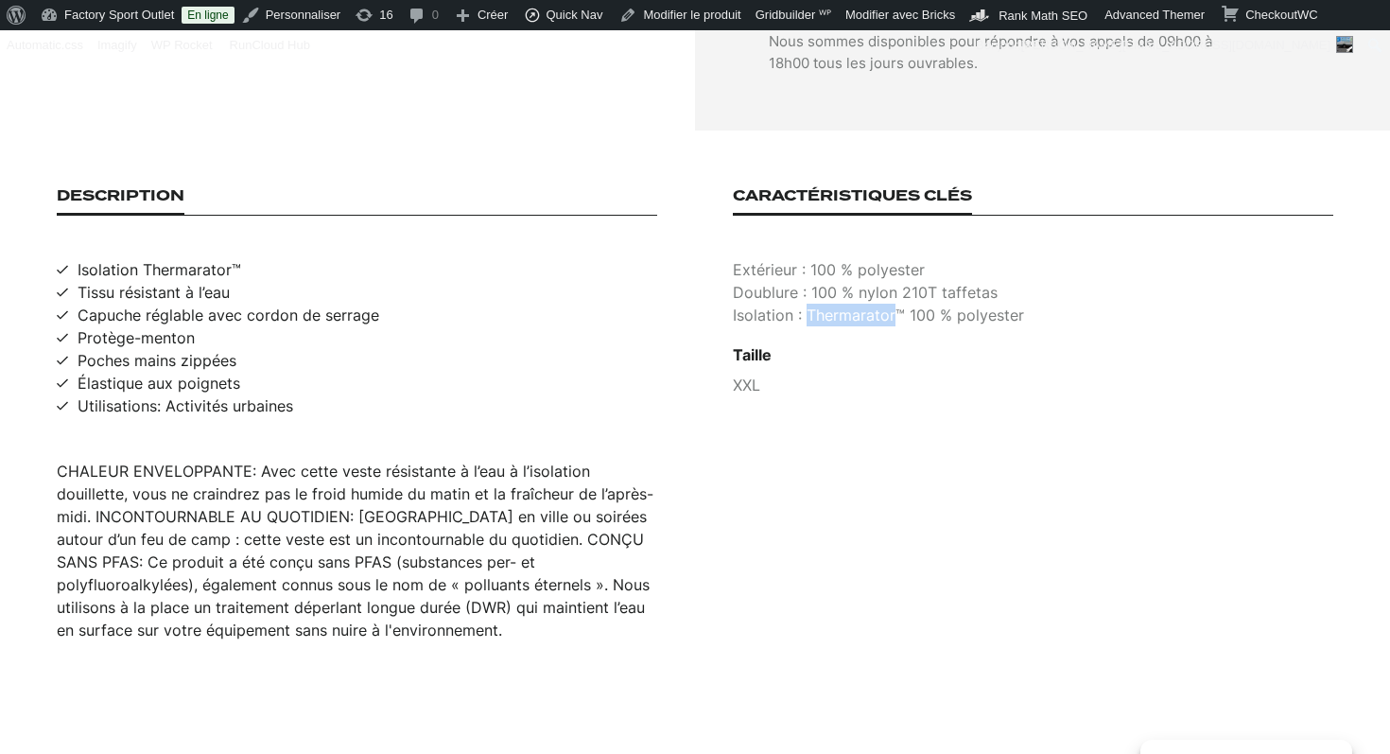
click at [817, 304] on p "Isolation : Thermarator™ 100 % polyester" at bounding box center [1033, 315] width 601 height 23
copy p "Isolation : Thermarator™ 100 % polyester"
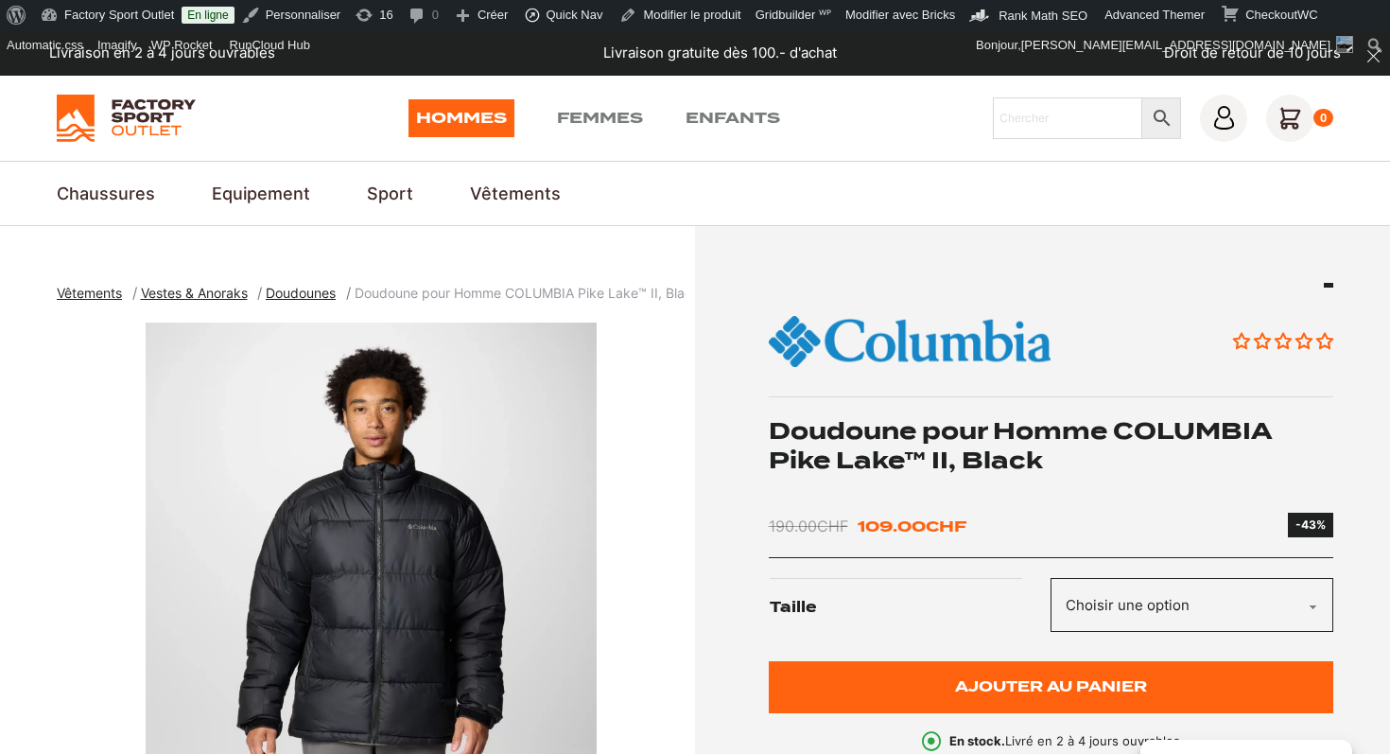
click at [947, 445] on h1 "Doudoune pour Homme COLUMBIA Pike Lake™ II, Black" at bounding box center [1052, 445] width 566 height 59
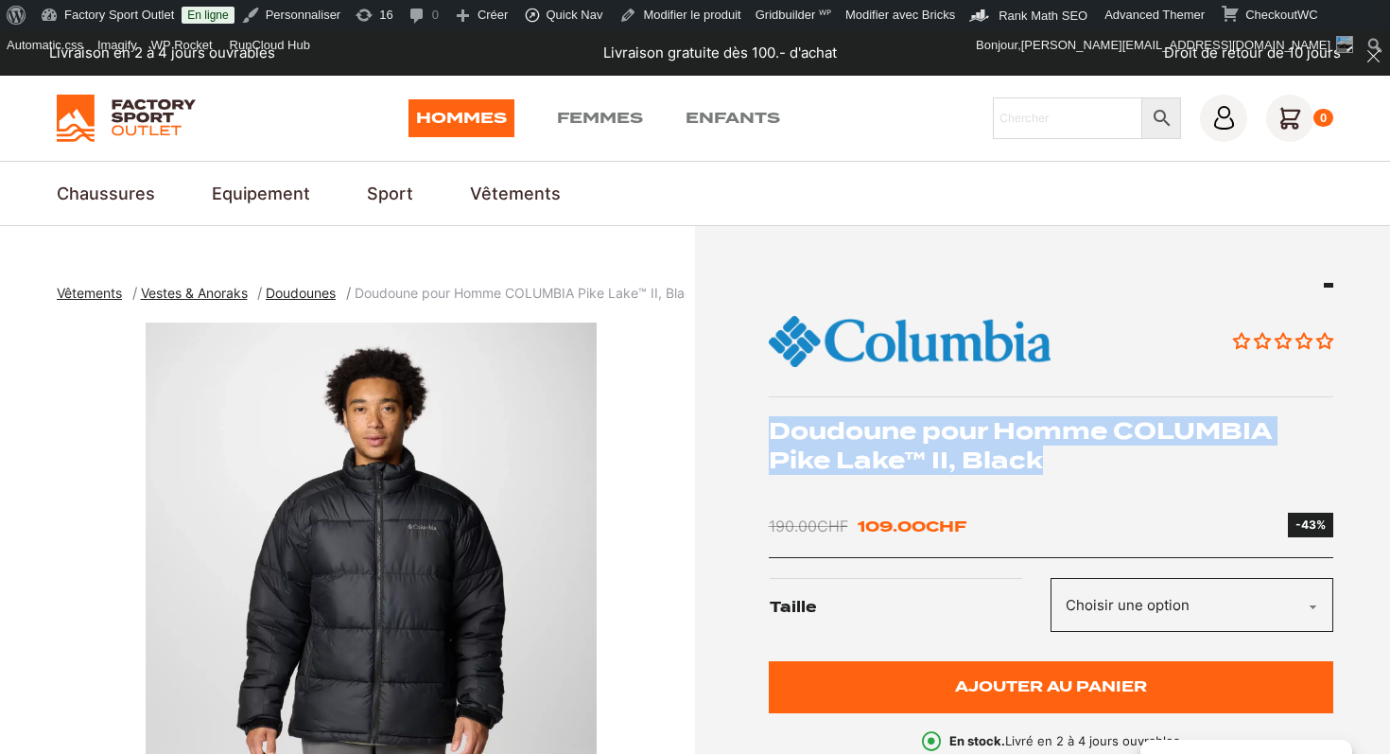
click at [947, 445] on h1 "Doudoune pour Homme COLUMBIA Pike Lake™ II, Black" at bounding box center [1052, 445] width 566 height 59
copy div "Doudoune pour Homme COLUMBIA Pike Lake™ II, Black"
click at [433, 500] on img "1 of 5" at bounding box center [371, 559] width 629 height 473
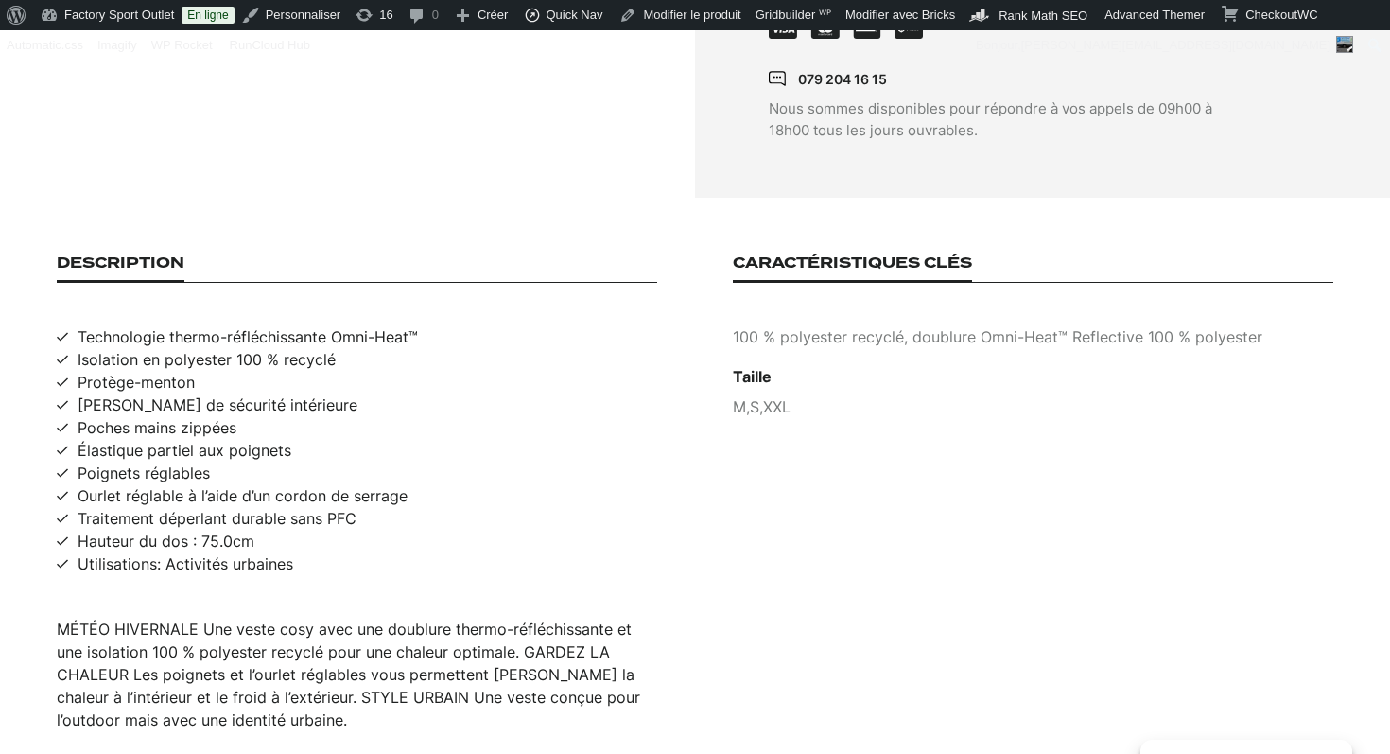
scroll to position [1134, 0]
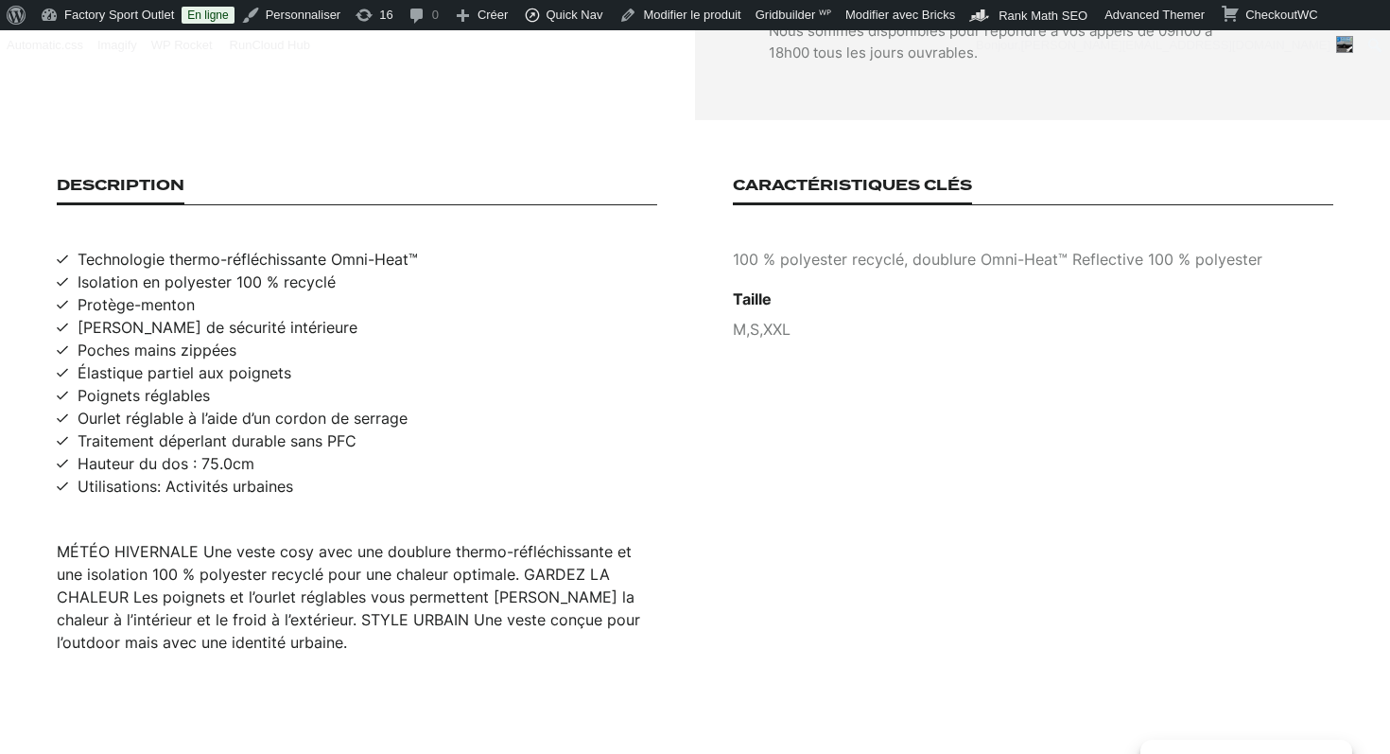
click at [245, 589] on div "MÉTÉO HIVERNALE Une veste cosy avec une doublure thermo-réfléchissante et une i…" at bounding box center [357, 596] width 601 height 113
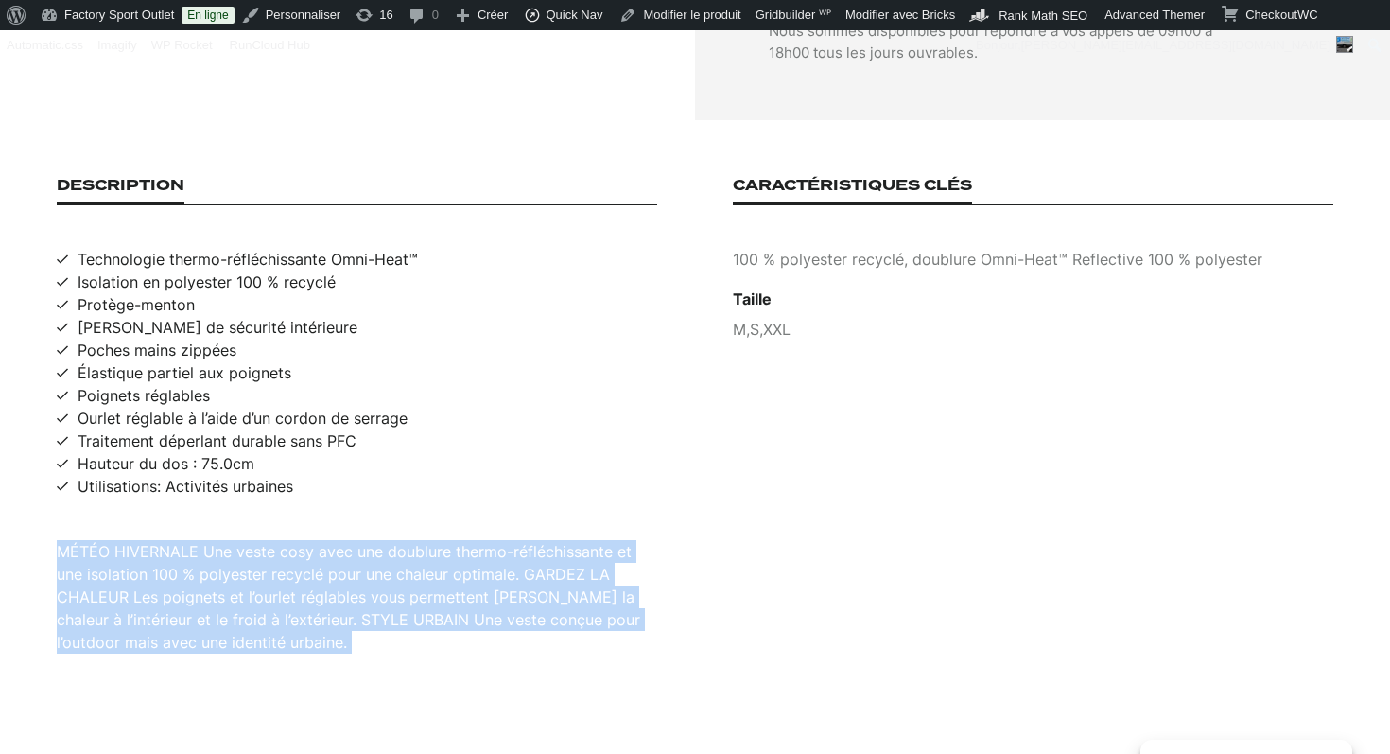
click at [245, 589] on div "MÉTÉO HIVERNALE Une veste cosy avec une doublure thermo-réfléchissante et une i…" at bounding box center [357, 596] width 601 height 113
copy div "MÉTÉO HIVERNALE Une veste cosy avec une doublure thermo-réfléchissante et une i…"
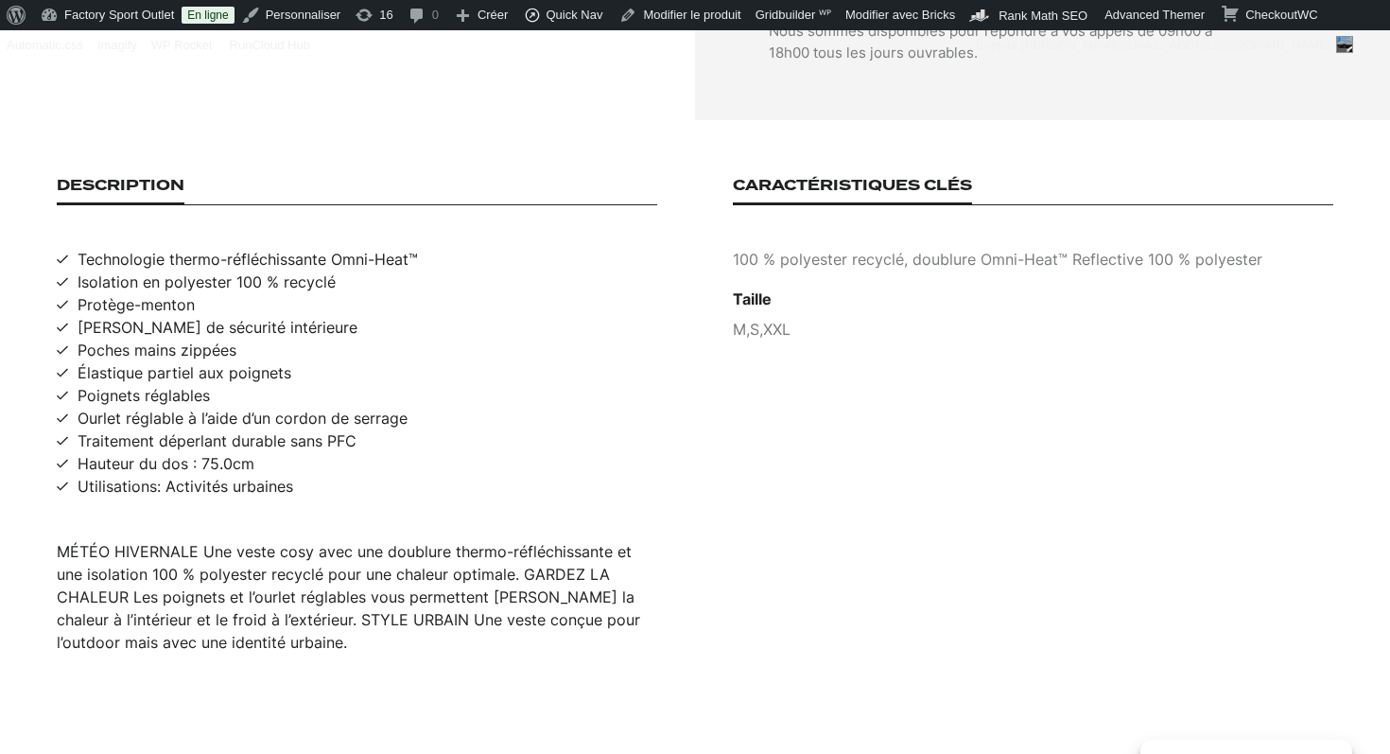
click at [207, 248] on span "Technologie thermo-réfléchissante Omni-Heat™" at bounding box center [248, 259] width 340 height 23
copy span "Technologie thermo-réfléchissante Omni-Heat™"
click at [191, 270] on span "Isolation en polyester 100 % recyclé" at bounding box center [207, 281] width 258 height 23
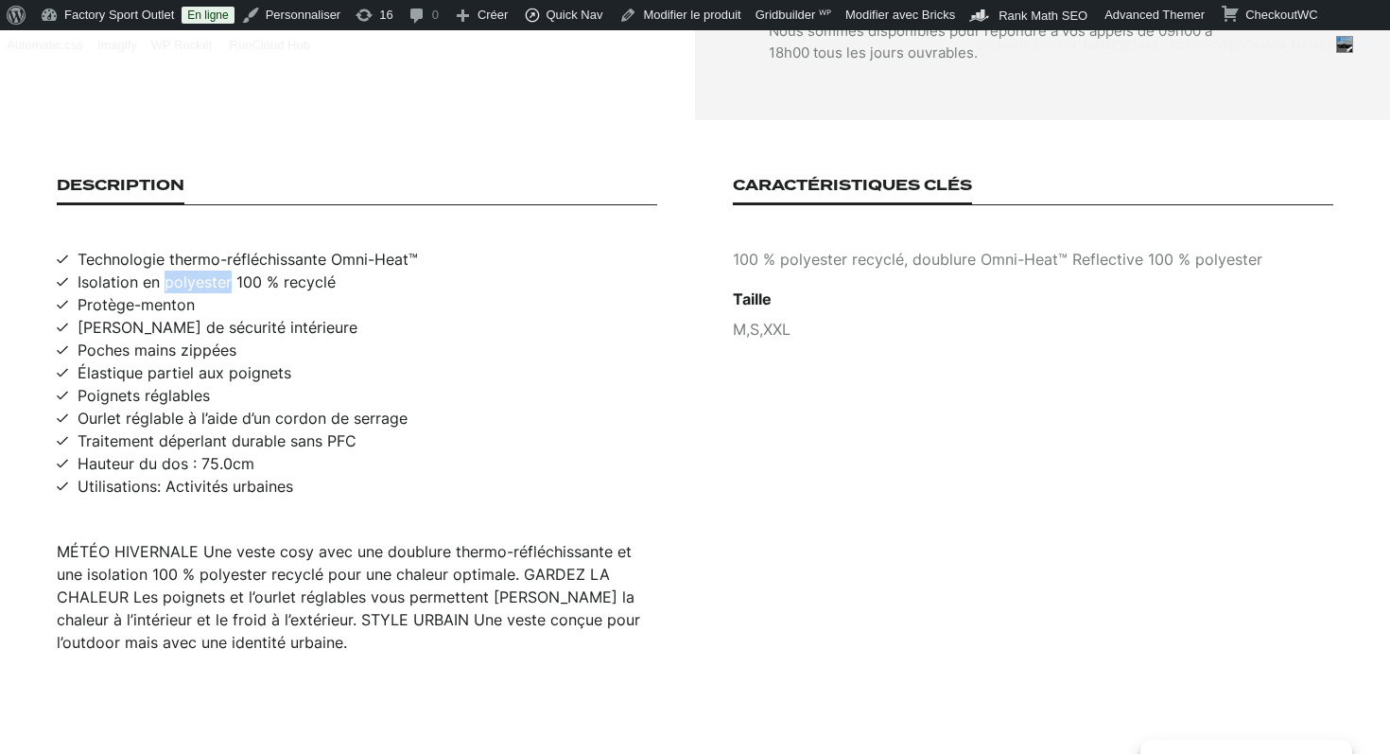
click at [191, 270] on span "Isolation en polyester 100 % recyclé" at bounding box center [207, 281] width 258 height 23
copy span "Isolation en polyester 100 % recyclé"
click at [141, 429] on span "Traitement déperlant durable sans PFC" at bounding box center [217, 440] width 279 height 23
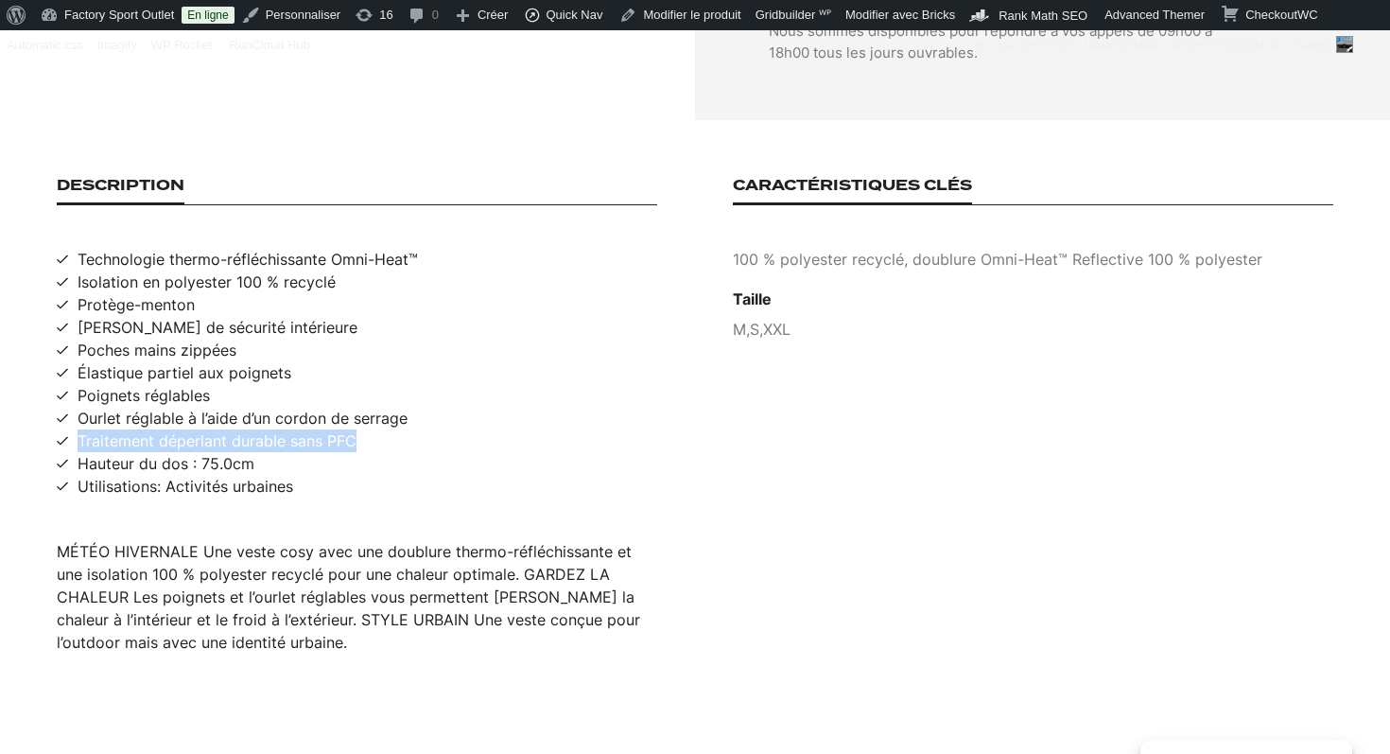
click at [141, 429] on span "Traitement déperlant durable sans PFC" at bounding box center [217, 440] width 279 height 23
copy span "Traitement déperlant durable sans PFC"
click at [168, 475] on span "Utilisations: Activités urbaines" at bounding box center [186, 486] width 216 height 23
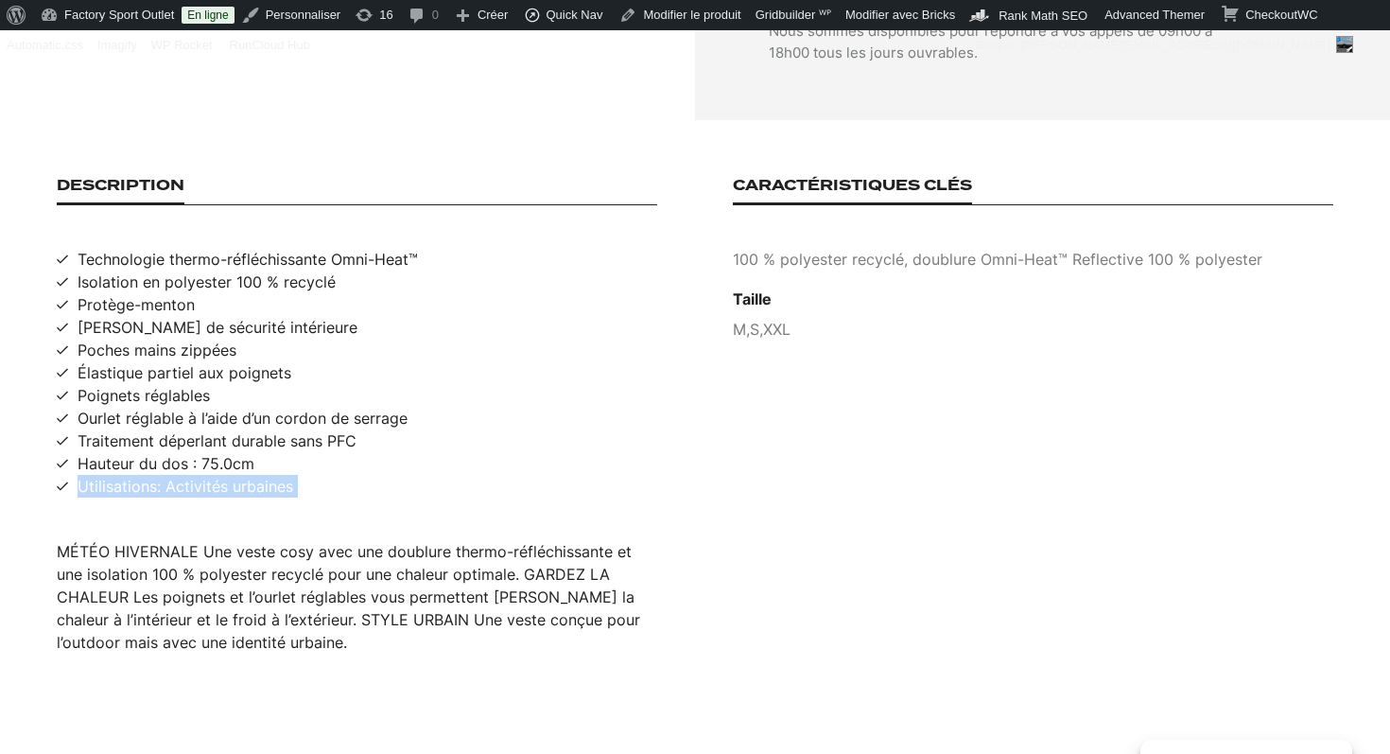
click at [168, 475] on span "Utilisations: Activités urbaines" at bounding box center [186, 486] width 216 height 23
copy span "Utilisations: Activités urbaines"
click at [931, 248] on p "100 % polyester recyclé, doublure Omni-Heat™ Reflective 100 % polyester" at bounding box center [1033, 259] width 601 height 23
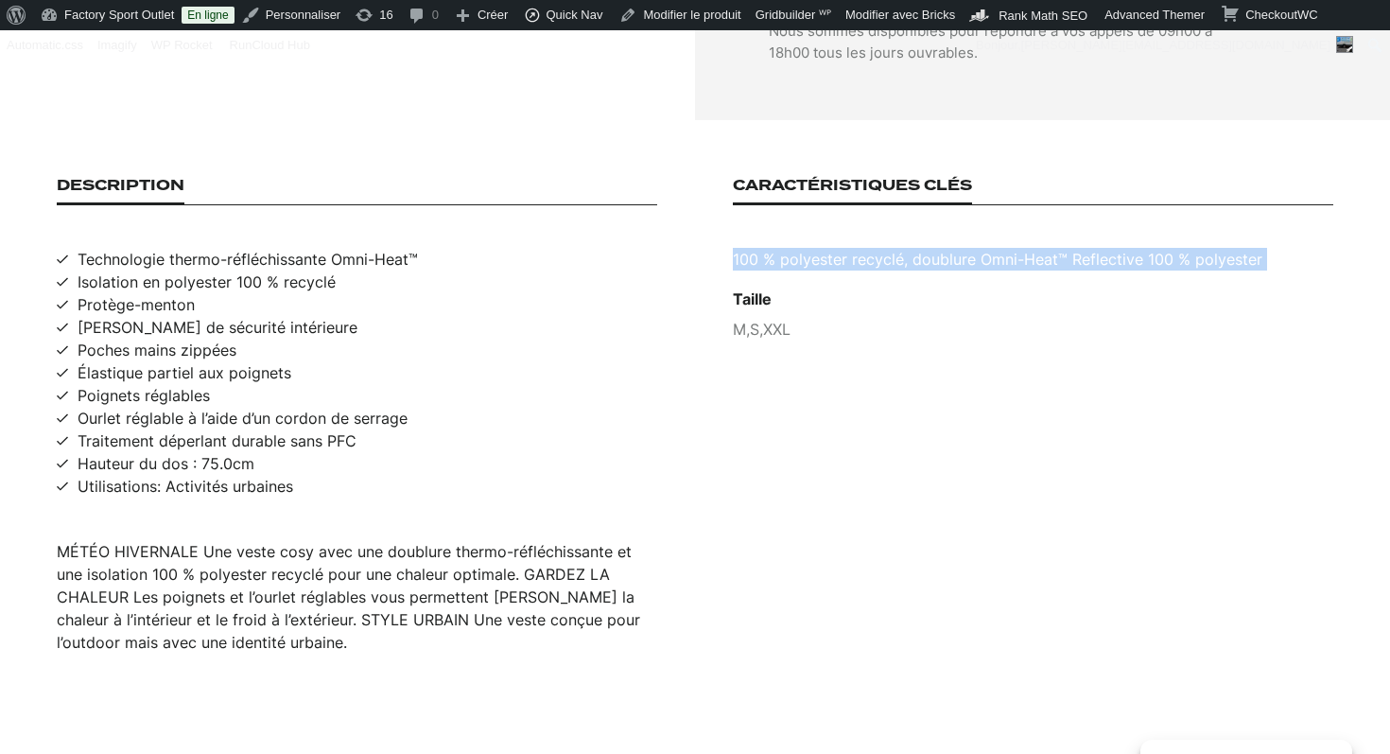
click at [931, 248] on p "100 % polyester recyclé, doublure Omni-Heat™ Reflective 100 % polyester" at bounding box center [1033, 259] width 601 height 23
copy p "100 % polyester recyclé, doublure Omni-Heat™ Reflective 100 % polyester"
